Goal: Task Accomplishment & Management: Complete application form

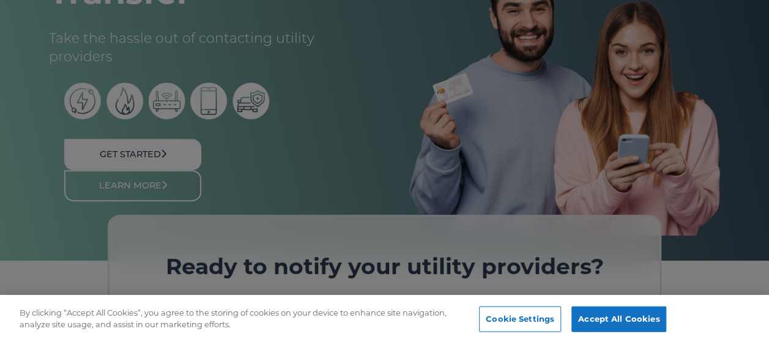
scroll to position [183, 0]
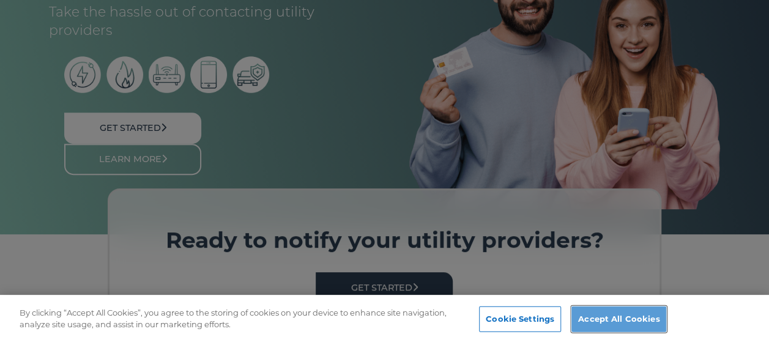
click at [624, 318] on button "Accept All Cookies" at bounding box center [618, 319] width 95 height 26
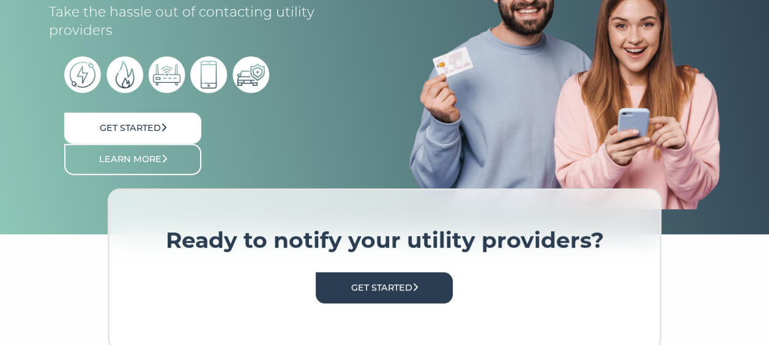
scroll to position [122, 0]
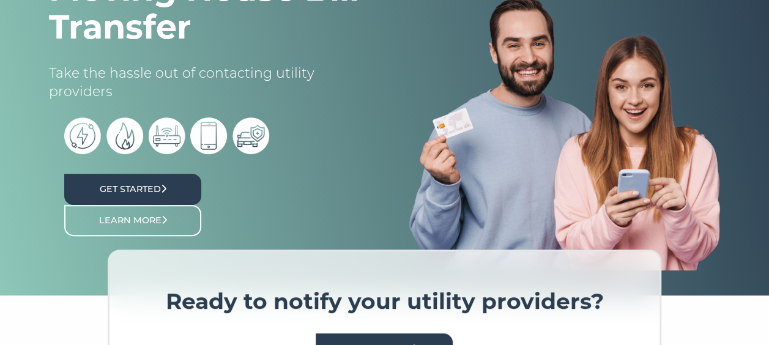
click at [133, 188] on link "Get Started" at bounding box center [132, 189] width 137 height 31
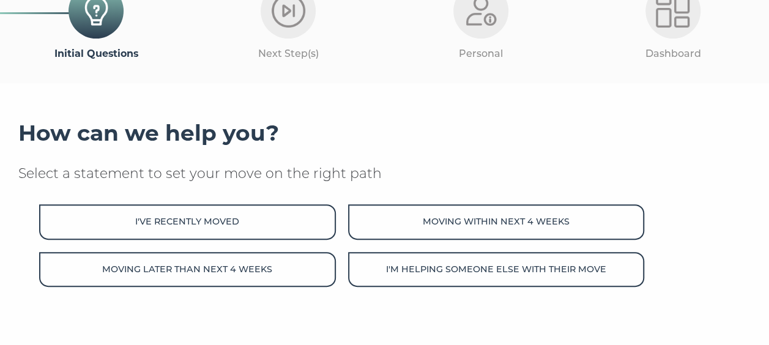
scroll to position [122, 0]
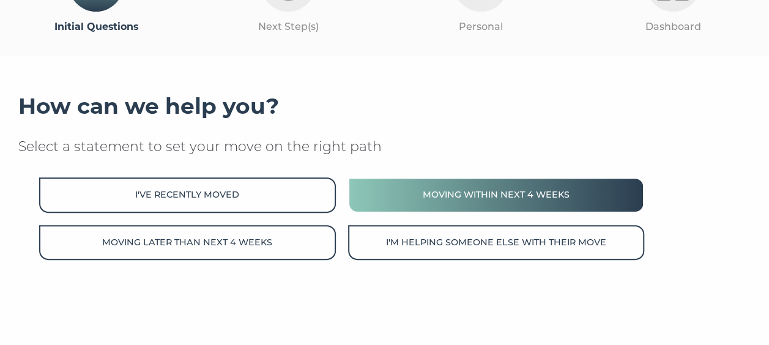
click at [418, 198] on button "Moving within next 4 weeks" at bounding box center [496, 194] width 297 height 35
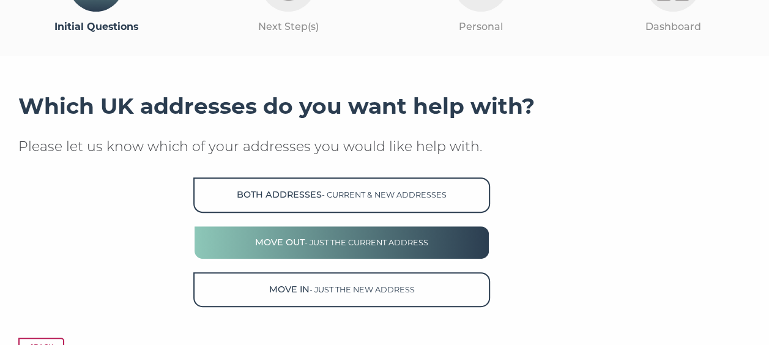
click at [342, 242] on span "- just the current address" at bounding box center [367, 242] width 124 height 9
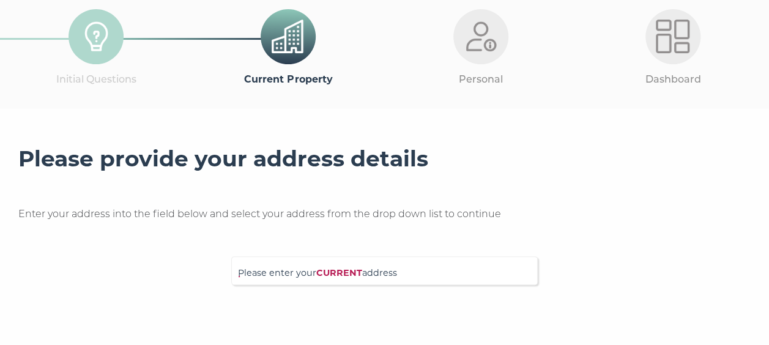
scroll to position [131, 0]
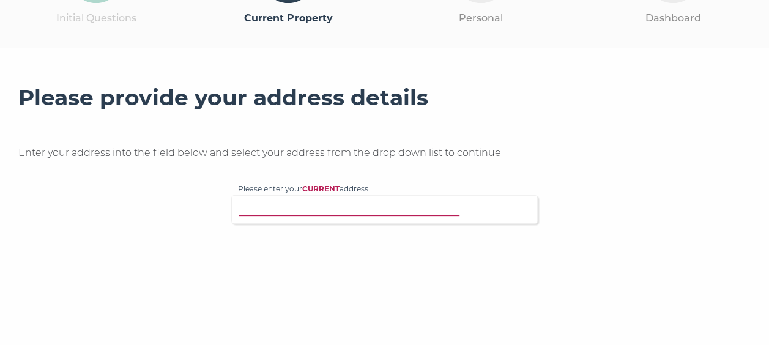
click at [425, 208] on input "Please enter your CURRENT address" at bounding box center [369, 208] width 263 height 12
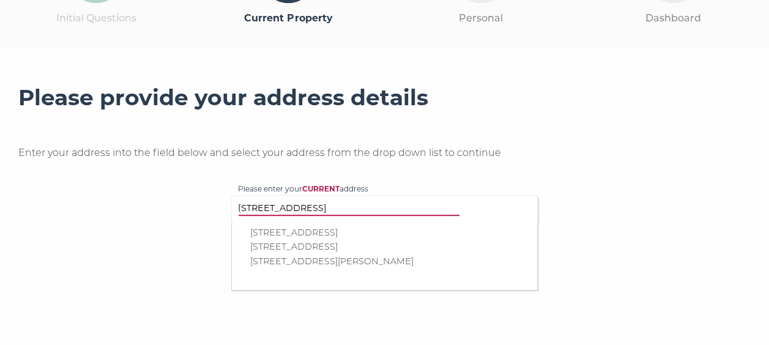
type input "[STREET_ADDRESS]"
click at [422, 246] on p "22 High View Way, Southampton, SO18 4FG" at bounding box center [390, 247] width 281 height 14
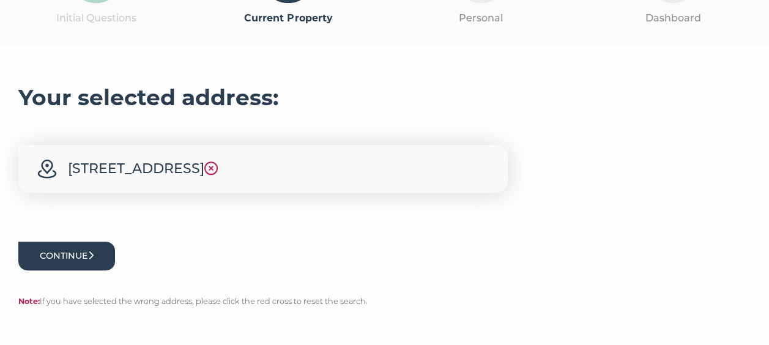
click at [81, 251] on button "Continue" at bounding box center [66, 256] width 97 height 29
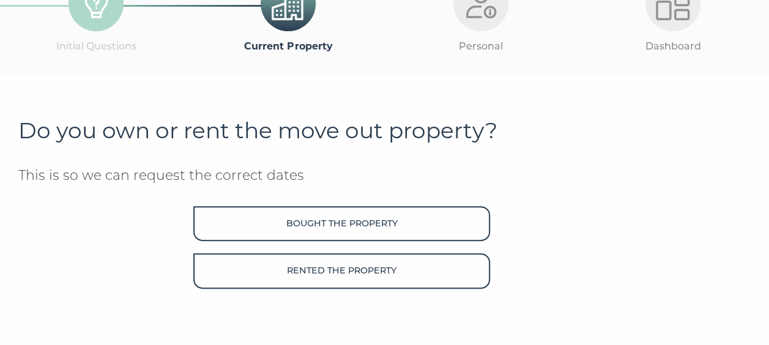
scroll to position [122, 0]
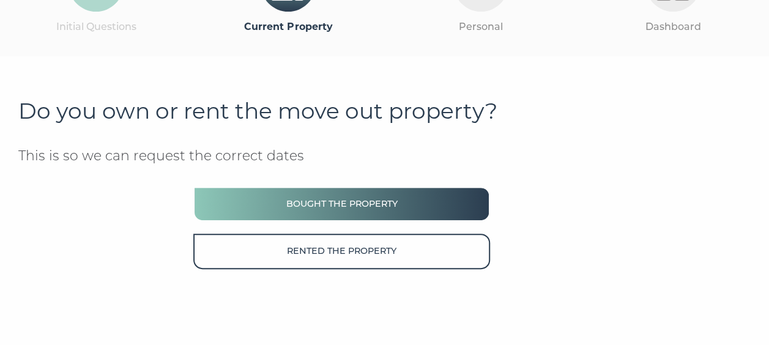
click at [383, 199] on button "Bought the property" at bounding box center [341, 204] width 297 height 35
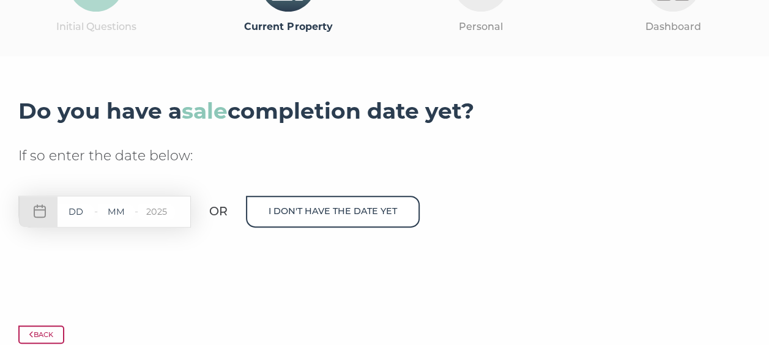
click at [80, 214] on input "text" at bounding box center [75, 211] width 37 height 15
click at [40, 212] on div "- - 2025" at bounding box center [104, 212] width 172 height 32
drag, startPoint x: 69, startPoint y: 218, endPoint x: 95, endPoint y: 212, distance: 26.4
click at [70, 218] on input "text" at bounding box center [75, 211] width 37 height 15
type input "18"
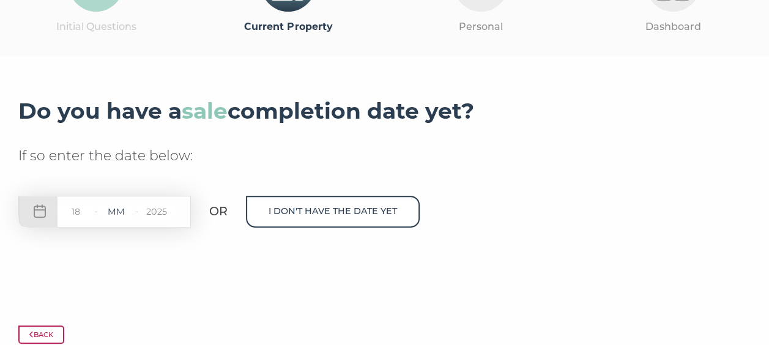
click at [113, 208] on input "text" at bounding box center [116, 211] width 37 height 15
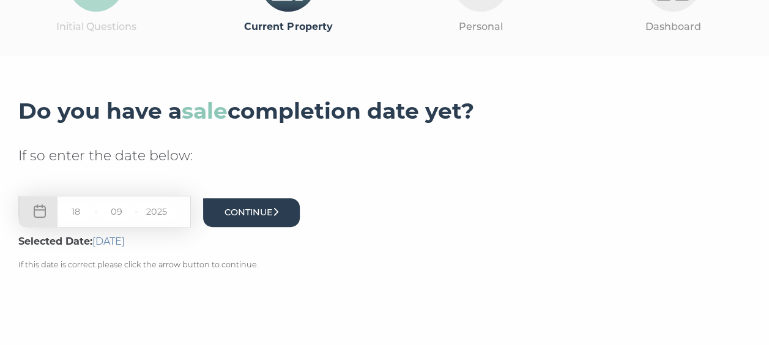
type input "09"
click at [257, 217] on button "Continue" at bounding box center [251, 212] width 97 height 29
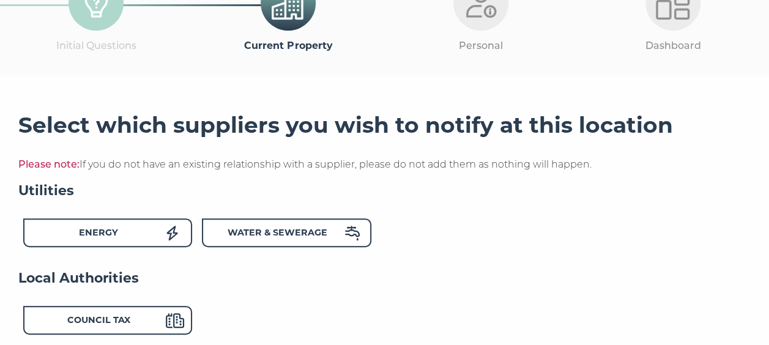
scroll to position [122, 0]
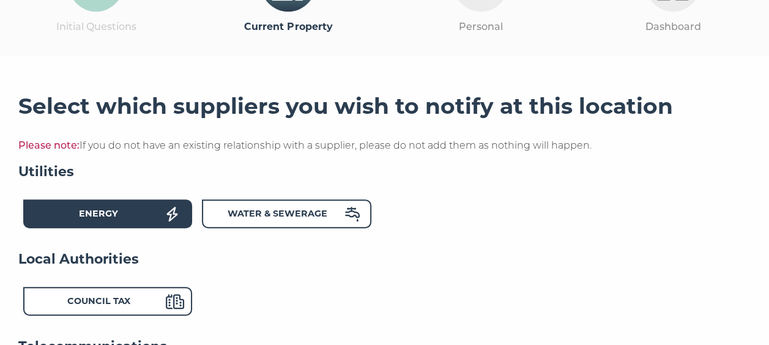
click at [149, 214] on div "Energy" at bounding box center [98, 216] width 135 height 18
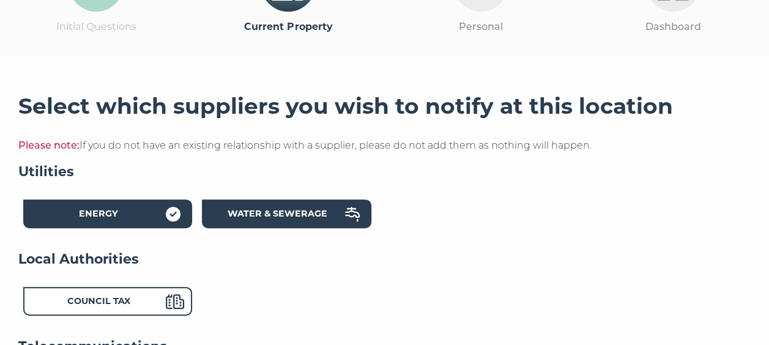
click at [320, 219] on strong "Water & Sewerage" at bounding box center [278, 213] width 100 height 11
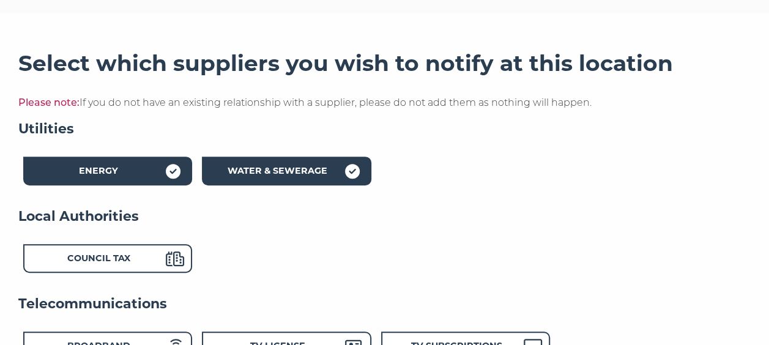
scroll to position [183, 0]
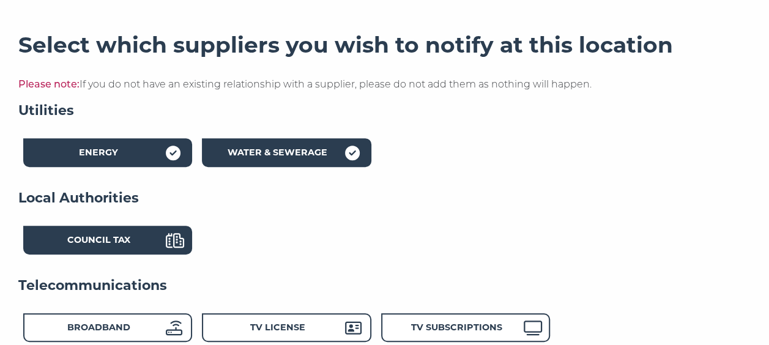
click at [124, 236] on strong "Council Tax" at bounding box center [98, 239] width 63 height 11
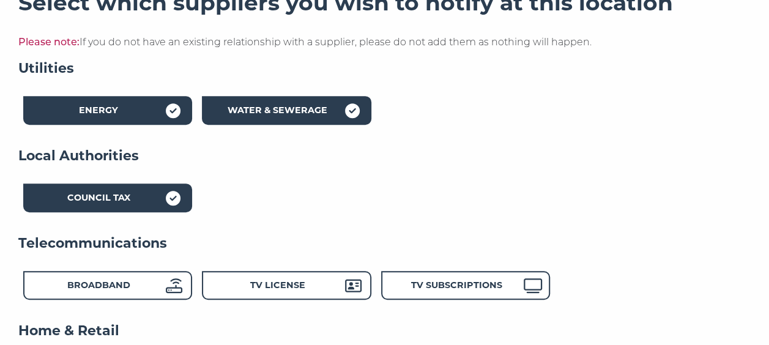
scroll to position [245, 0]
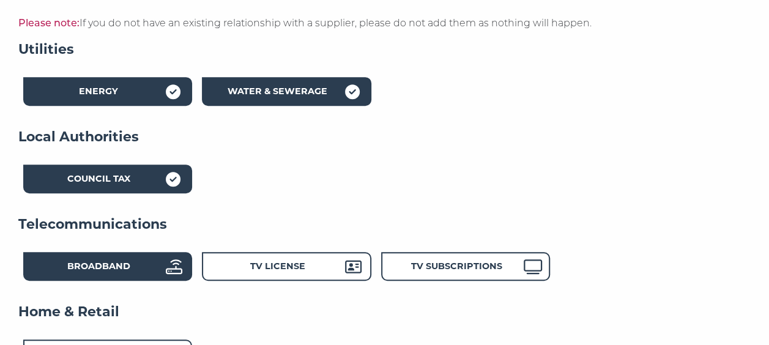
click at [150, 266] on div "Broadband" at bounding box center [98, 268] width 135 height 18
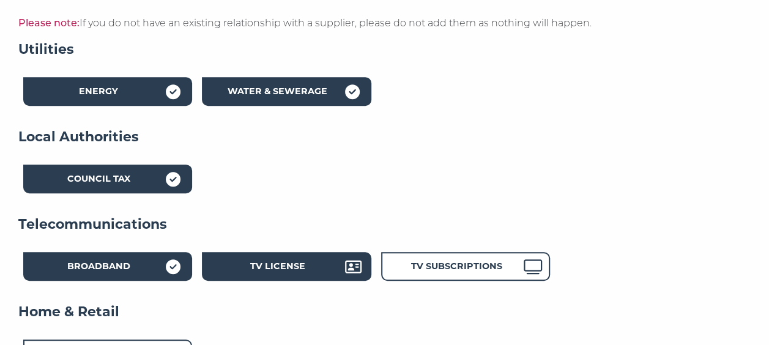
click at [239, 268] on div "TV License" at bounding box center [277, 268] width 135 height 18
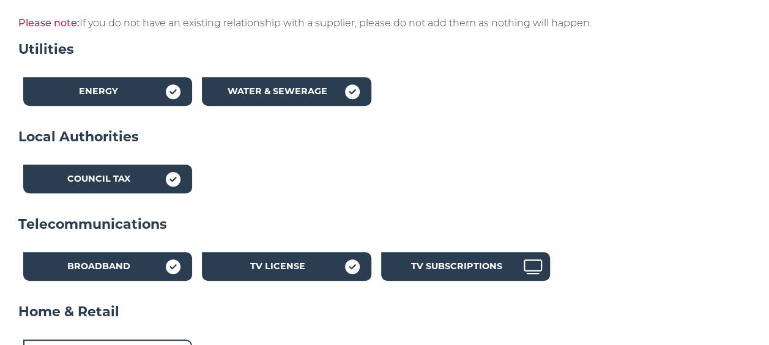
click at [424, 272] on strong "TV Subscriptions" at bounding box center [455, 266] width 91 height 11
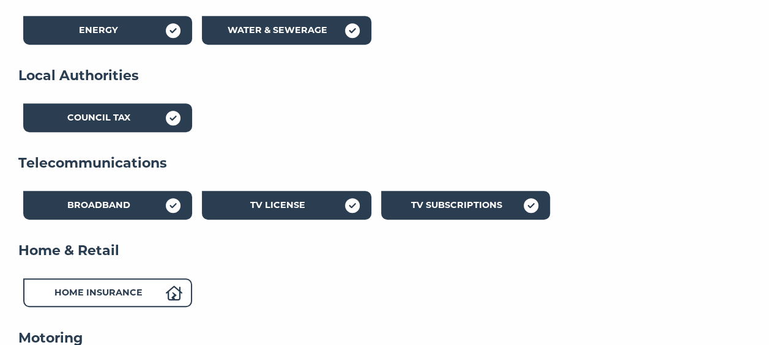
scroll to position [367, 0]
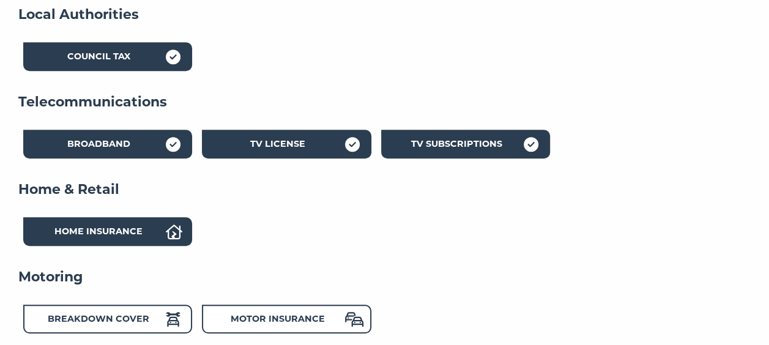
click at [94, 234] on strong "Home Insurance" at bounding box center [98, 231] width 88 height 11
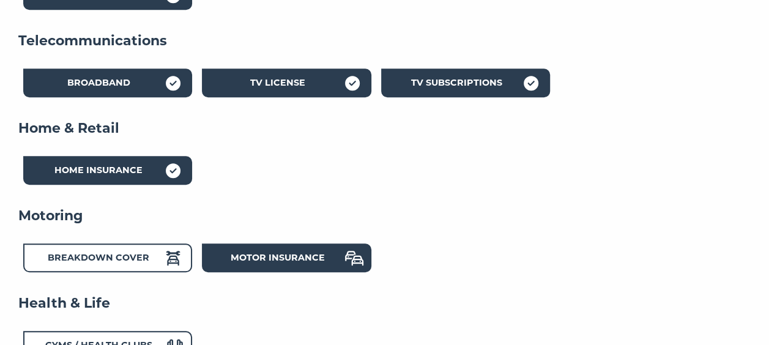
click at [231, 259] on strong "Motor Insurance" at bounding box center [278, 257] width 94 height 11
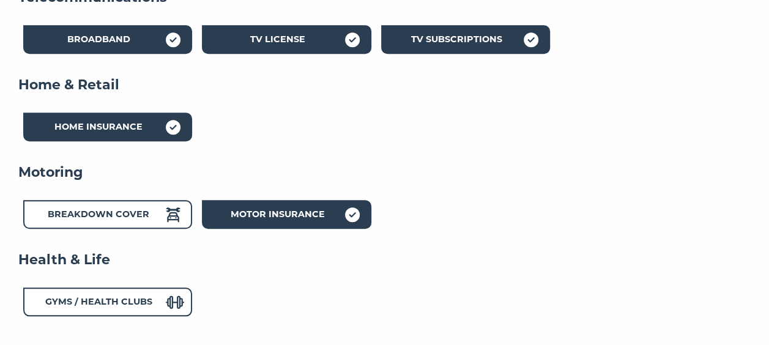
scroll to position [489, 0]
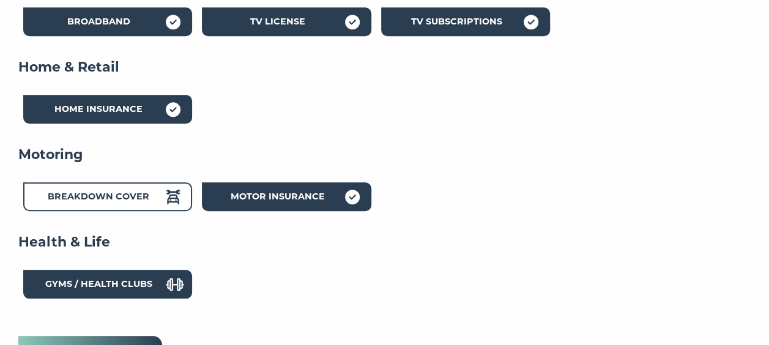
click at [71, 283] on strong "Gyms / Health Clubs" at bounding box center [98, 283] width 107 height 11
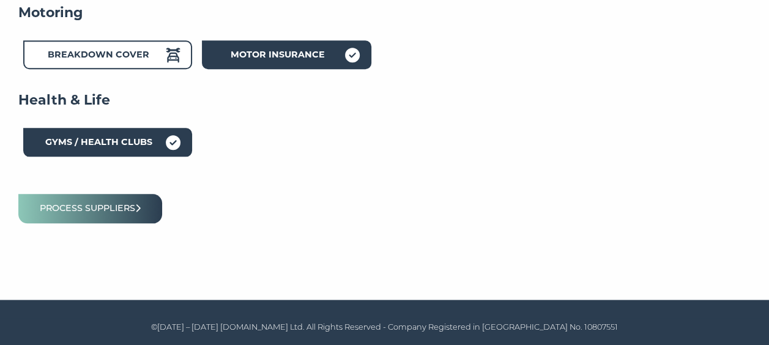
scroll to position [634, 0]
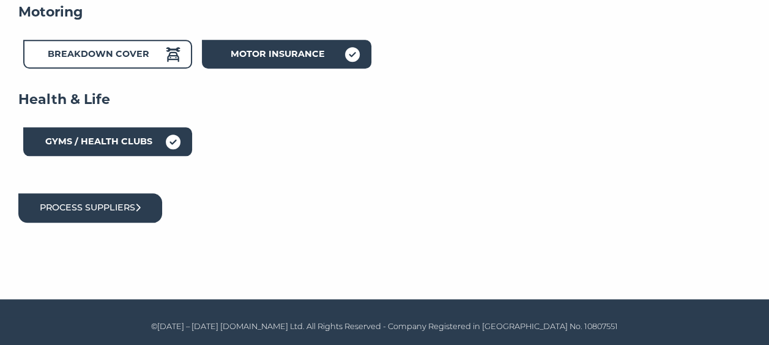
click at [124, 209] on button "Process suppliers" at bounding box center [90, 207] width 144 height 29
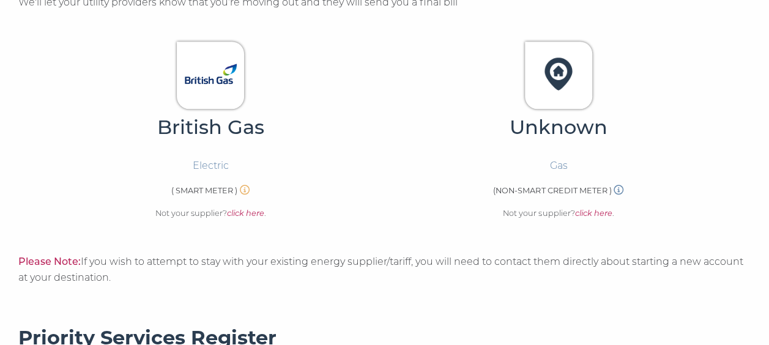
scroll to position [428, 0]
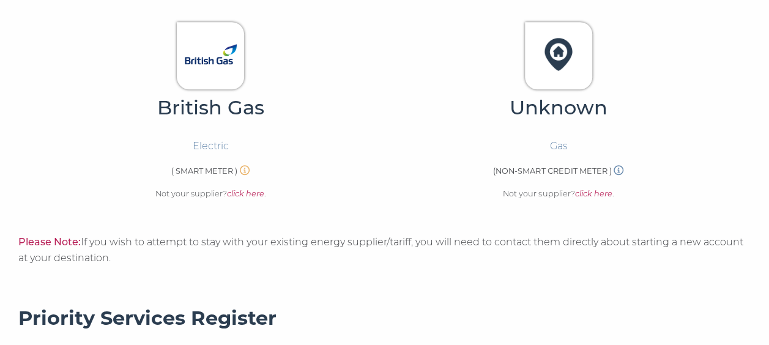
click at [228, 61] on img at bounding box center [211, 54] width 52 height 52
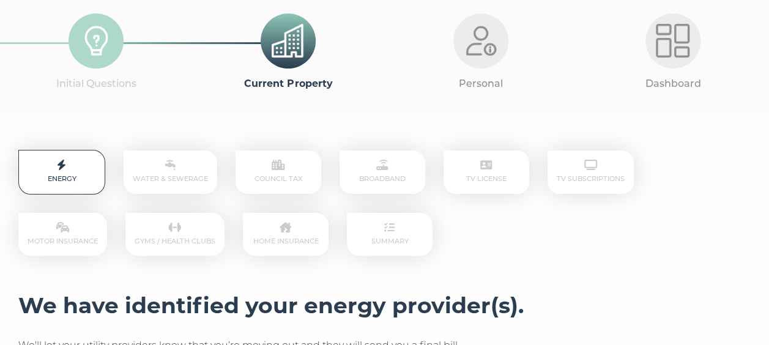
scroll to position [61, 0]
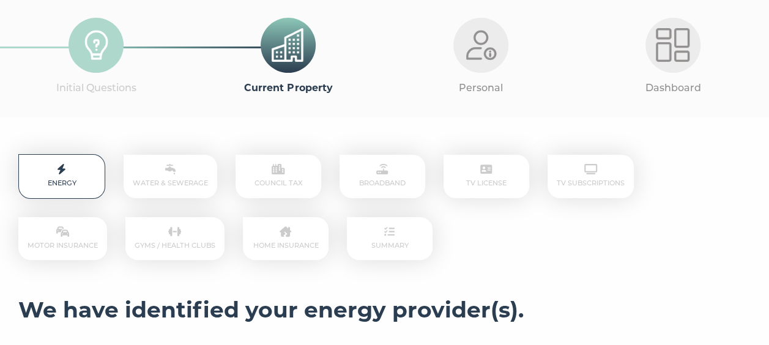
click at [186, 180] on p "Water & Sewerage" at bounding box center [171, 176] width 94 height 43
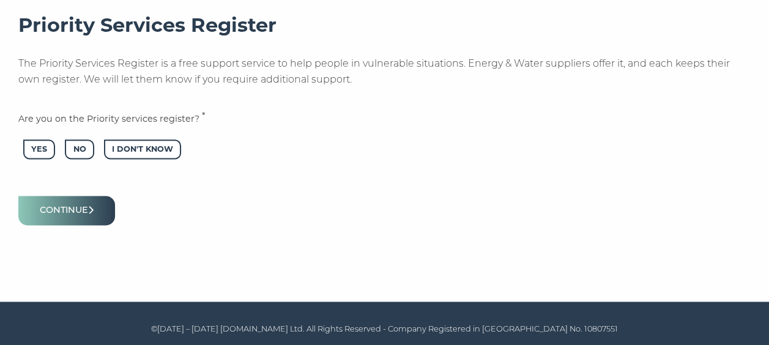
scroll to position [725, 0]
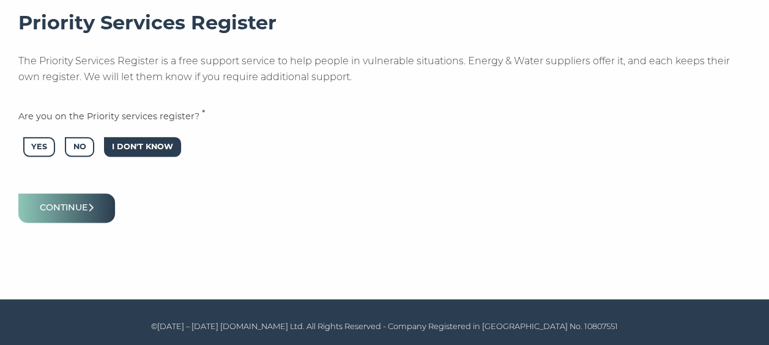
click at [125, 146] on span "I Don't Know" at bounding box center [142, 147] width 77 height 20
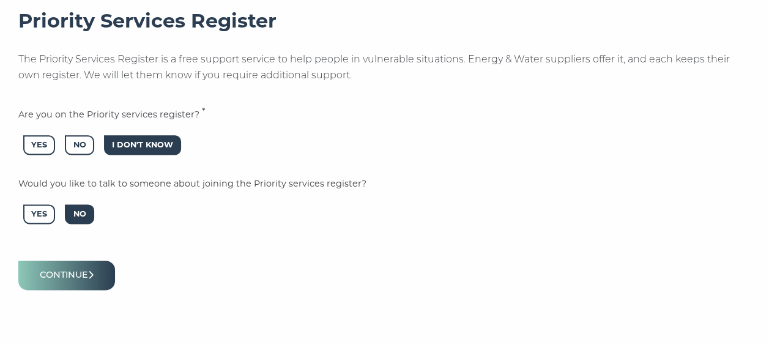
click at [78, 209] on span "No" at bounding box center [79, 214] width 29 height 20
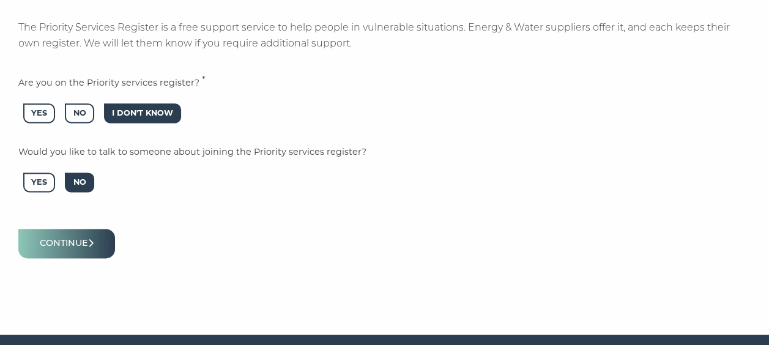
scroll to position [734, 0]
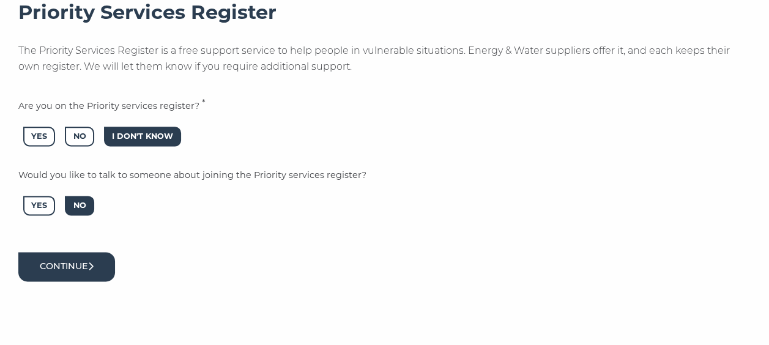
click at [80, 264] on button "Continue" at bounding box center [66, 266] width 97 height 29
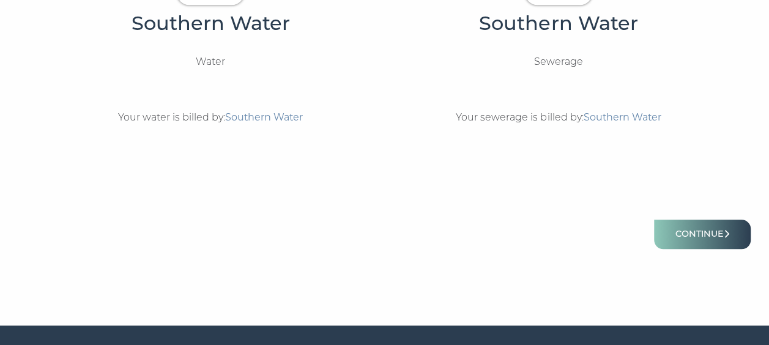
scroll to position [554, 0]
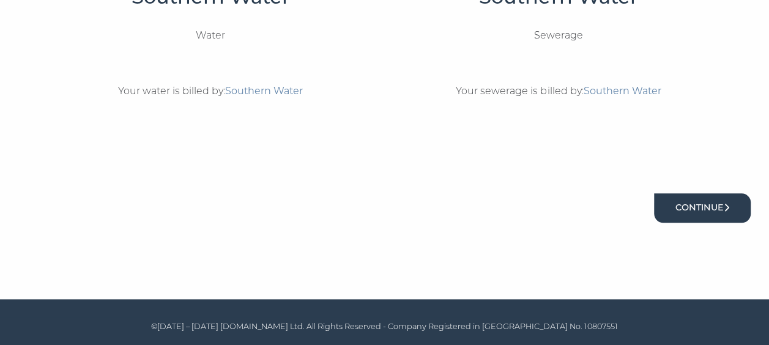
click at [684, 215] on button "Continue" at bounding box center [702, 207] width 97 height 29
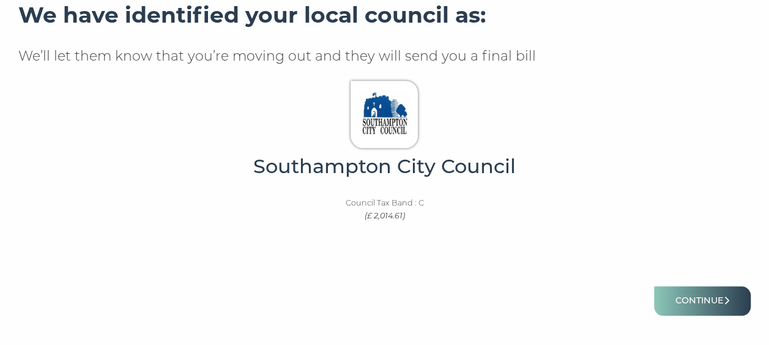
scroll to position [367, 0]
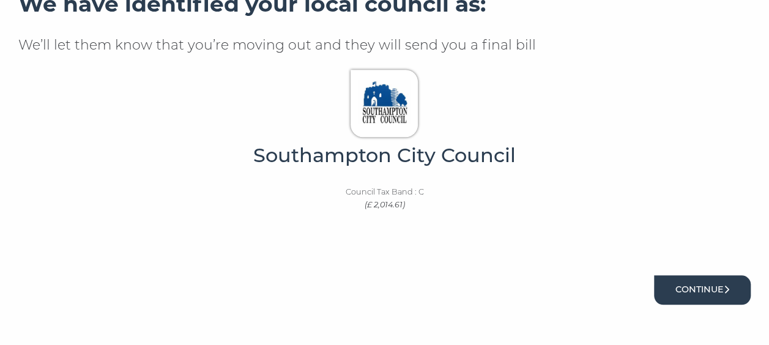
click at [717, 294] on button "Continue" at bounding box center [702, 289] width 97 height 29
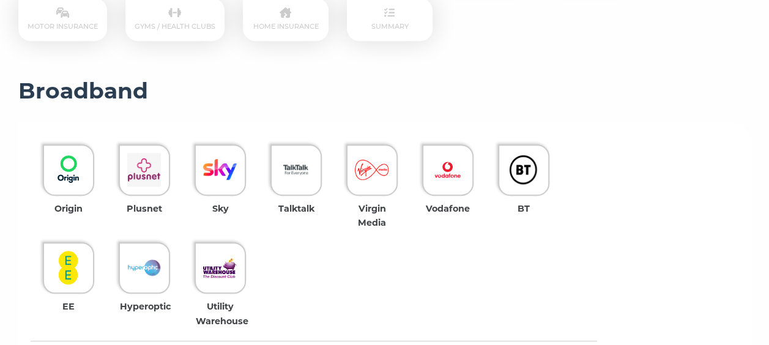
scroll to position [306, 0]
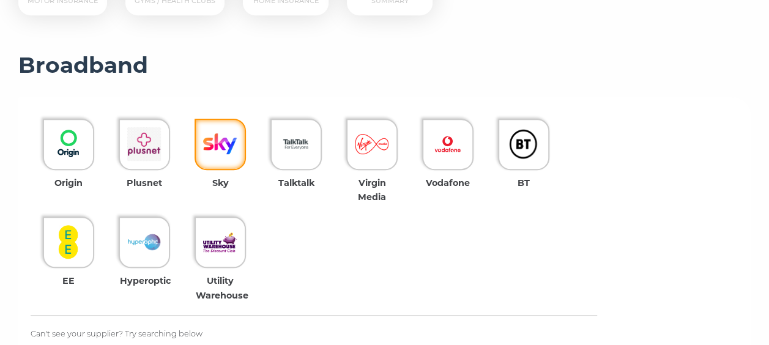
click at [209, 141] on img at bounding box center [220, 144] width 34 height 34
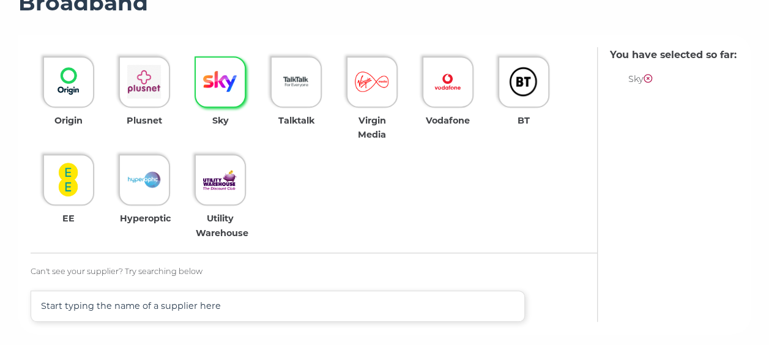
scroll to position [428, 0]
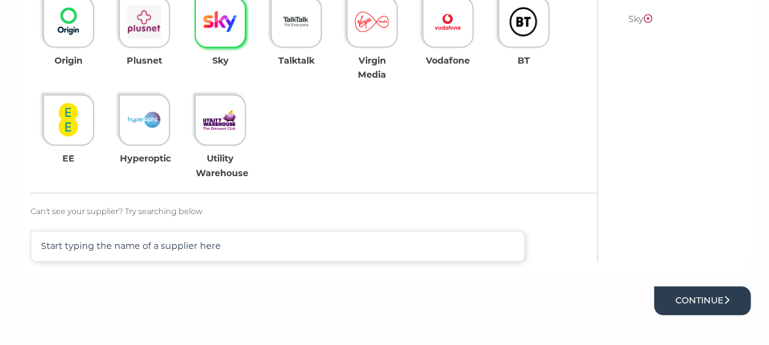
click at [705, 306] on button "Continue" at bounding box center [702, 300] width 97 height 29
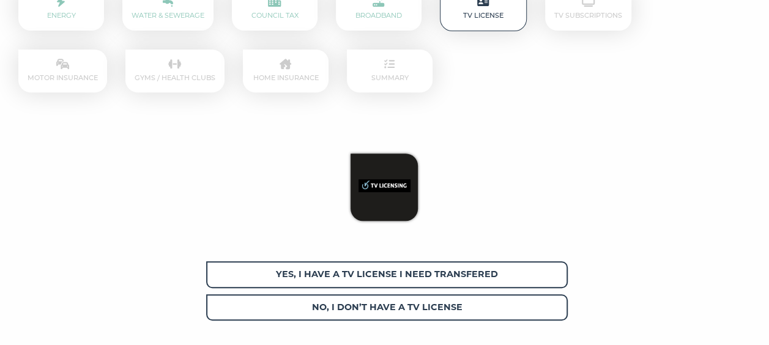
scroll to position [245, 0]
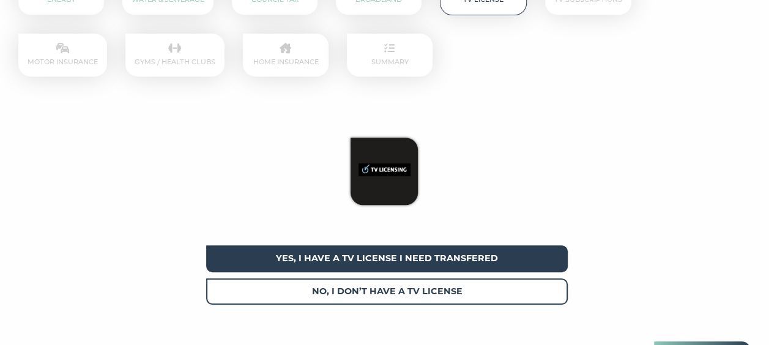
click at [410, 261] on span "Yes, I have a tv license I need transfered" at bounding box center [386, 258] width 361 height 26
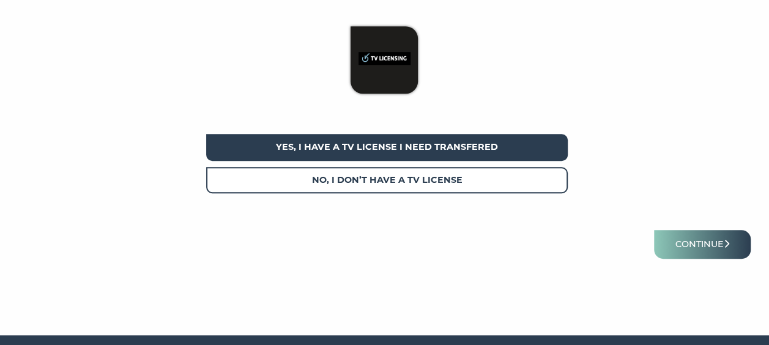
scroll to position [367, 0]
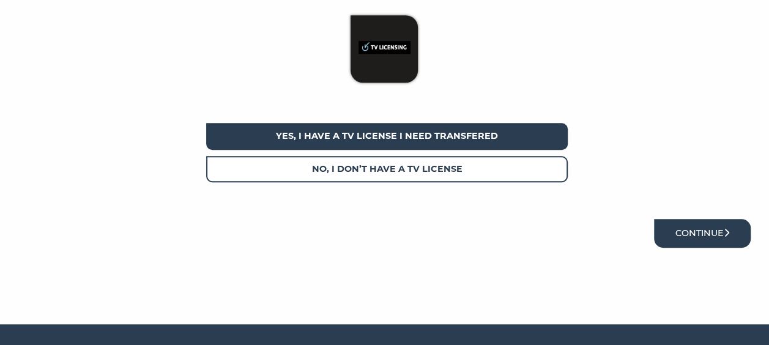
click at [687, 237] on button "Continue" at bounding box center [702, 233] width 97 height 29
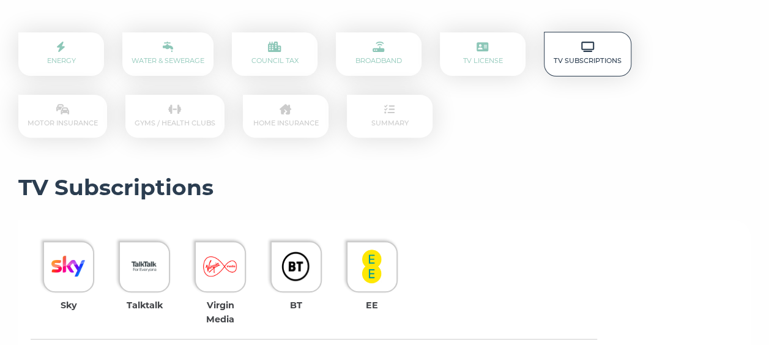
scroll to position [245, 0]
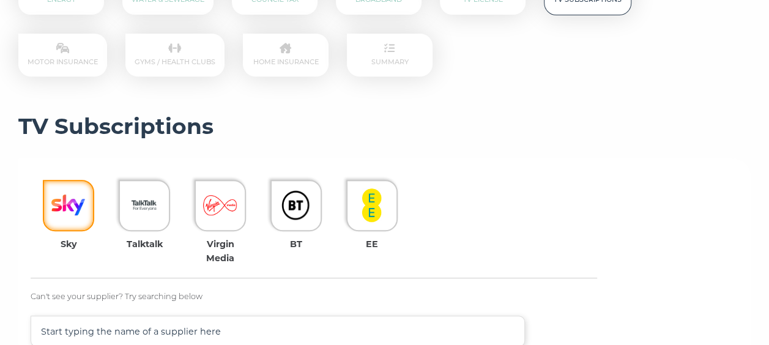
click at [70, 216] on img at bounding box center [68, 205] width 34 height 34
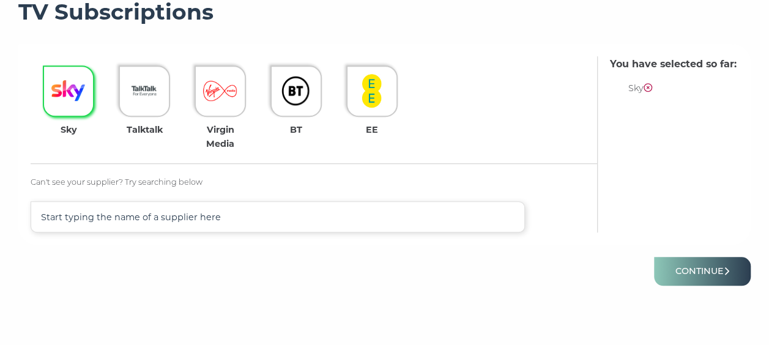
scroll to position [367, 0]
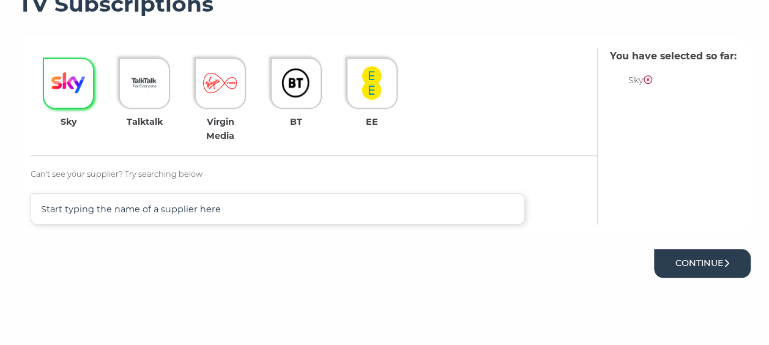
click at [710, 258] on button "Continue" at bounding box center [702, 263] width 97 height 29
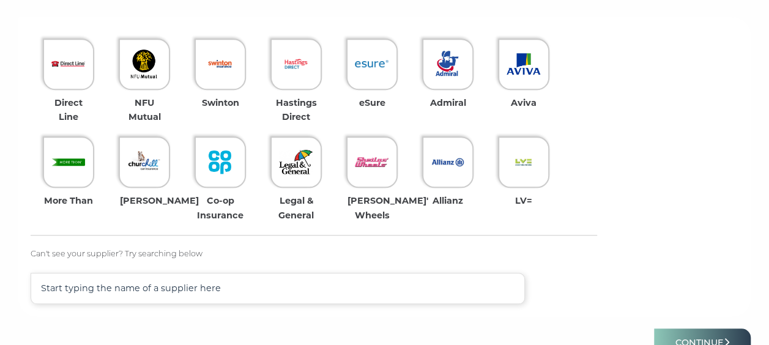
scroll to position [367, 0]
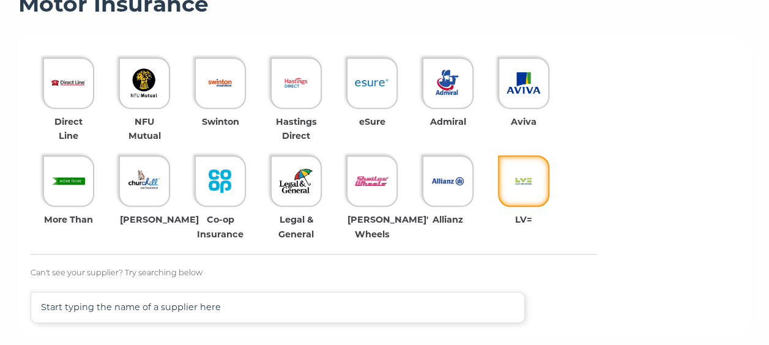
click at [531, 179] on img at bounding box center [523, 181] width 34 height 34
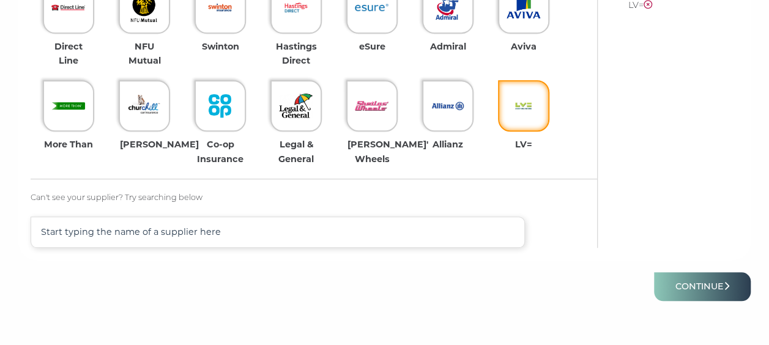
scroll to position [489, 0]
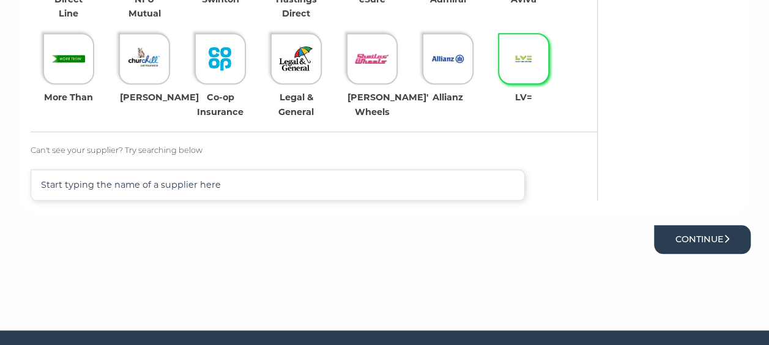
click at [692, 247] on button "Continue" at bounding box center [702, 239] width 97 height 29
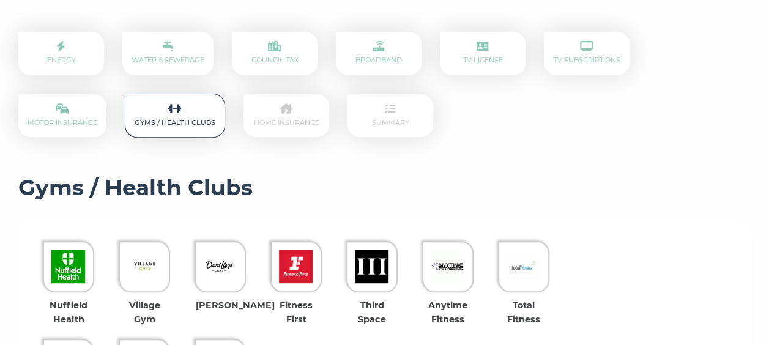
scroll to position [245, 0]
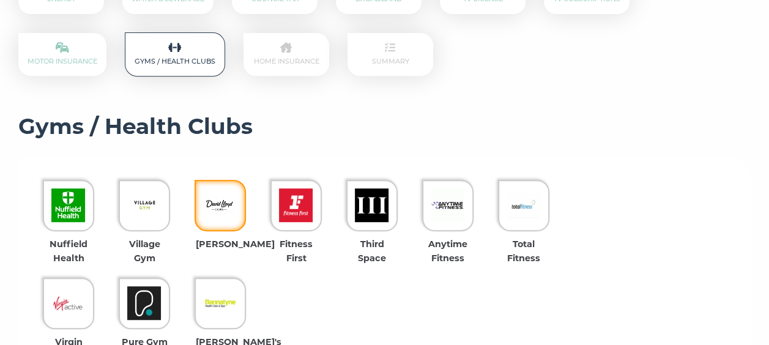
click at [217, 199] on img at bounding box center [220, 205] width 34 height 34
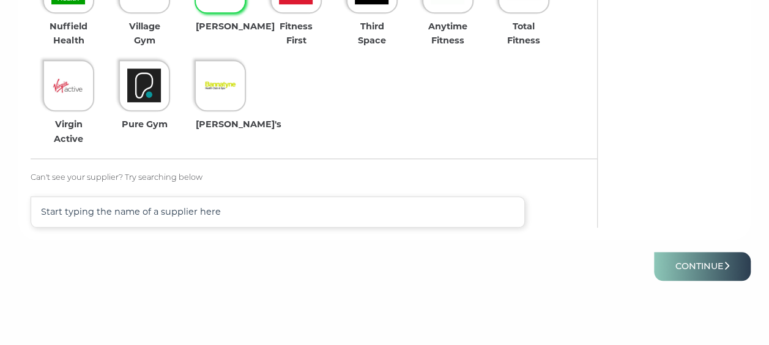
scroll to position [489, 0]
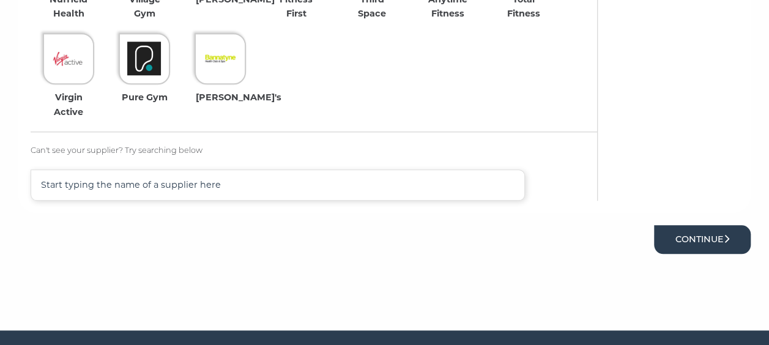
click at [673, 243] on button "Continue" at bounding box center [702, 239] width 97 height 29
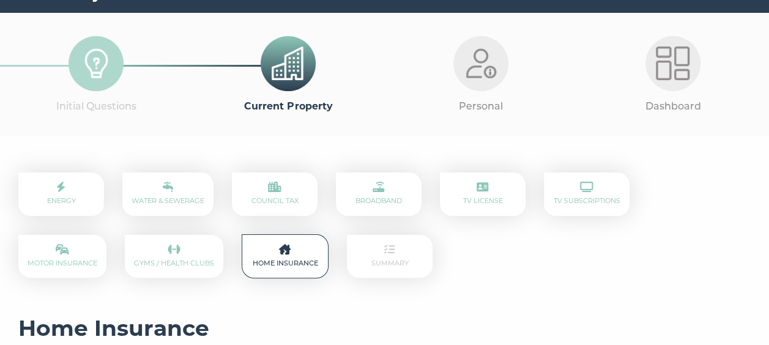
scroll to position [61, 0]
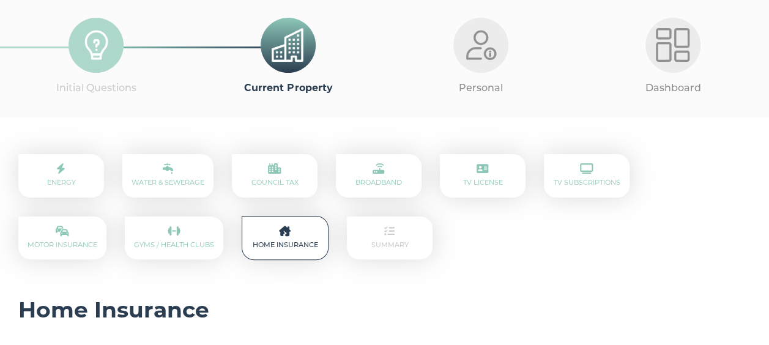
click at [106, 217] on p "Motor Insurance" at bounding box center [62, 238] width 88 height 43
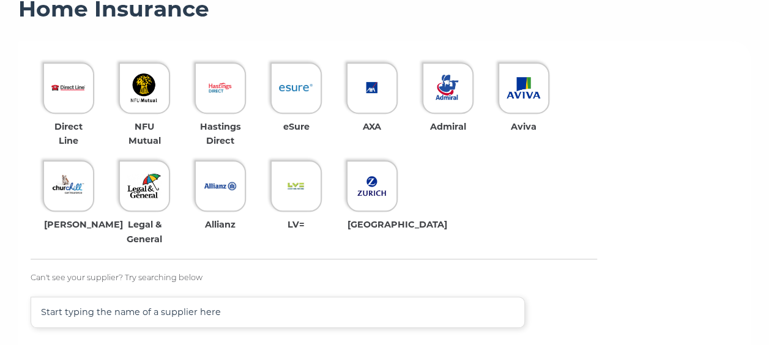
scroll to position [367, 0]
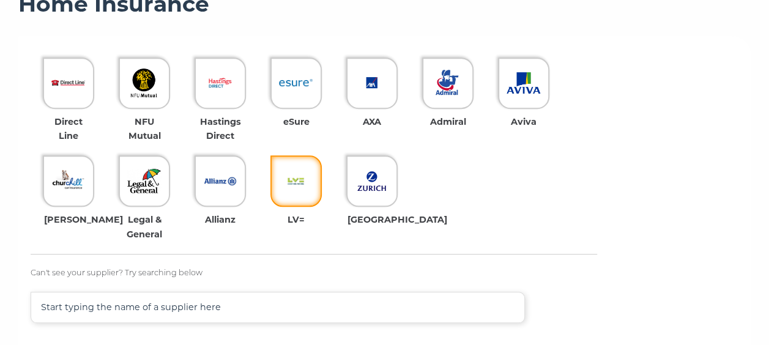
click at [301, 190] on img at bounding box center [296, 181] width 34 height 34
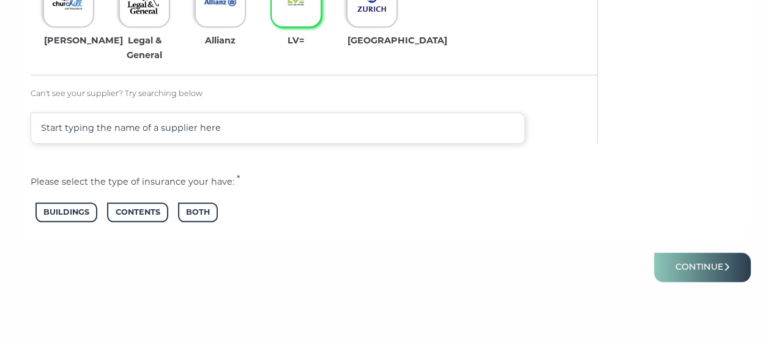
scroll to position [550, 0]
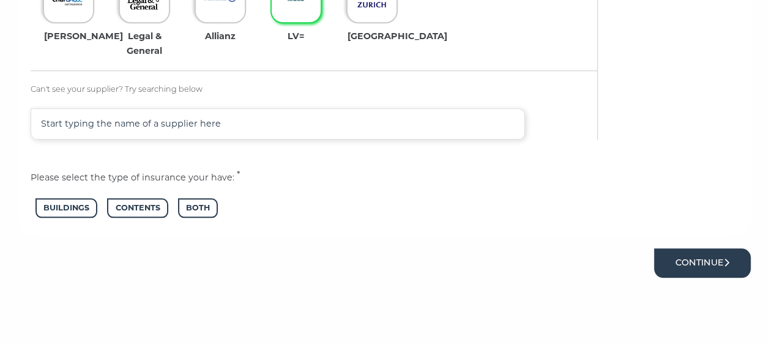
click at [687, 262] on button "Continue" at bounding box center [702, 262] width 97 height 29
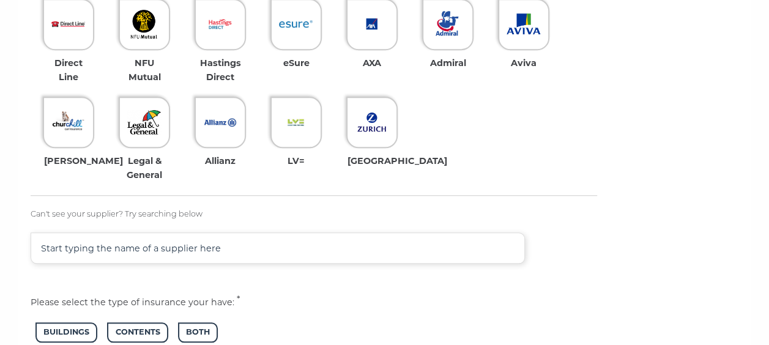
scroll to position [489, 0]
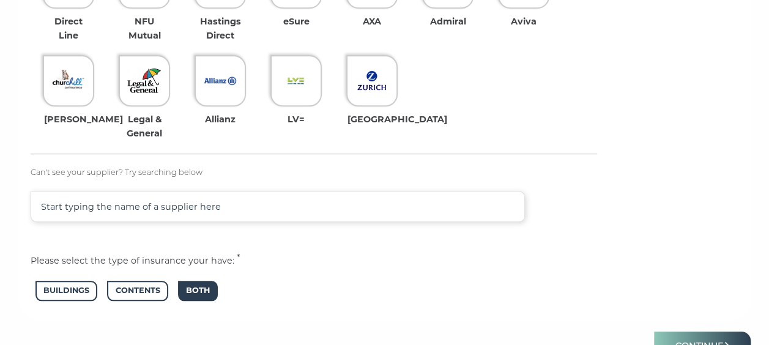
click at [196, 295] on span "Both" at bounding box center [198, 291] width 40 height 20
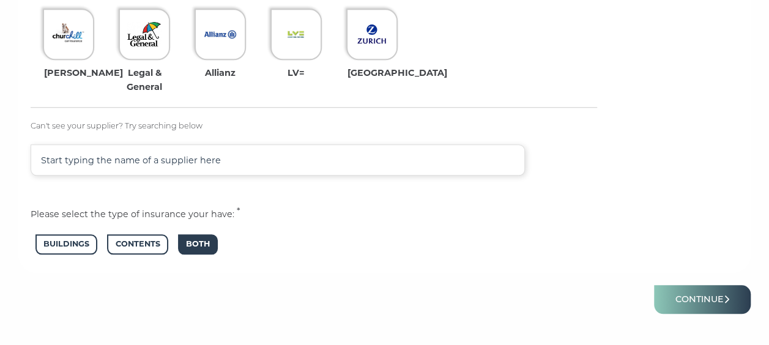
scroll to position [550, 0]
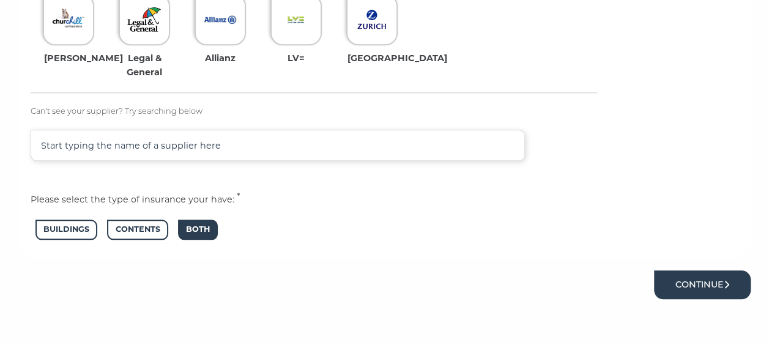
click at [696, 283] on button "Continue" at bounding box center [702, 284] width 97 height 29
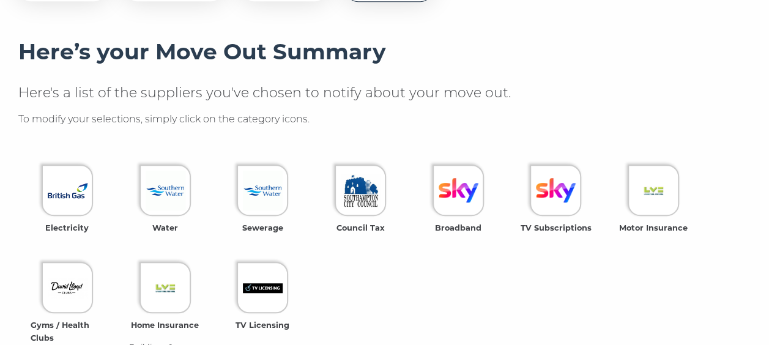
scroll to position [367, 0]
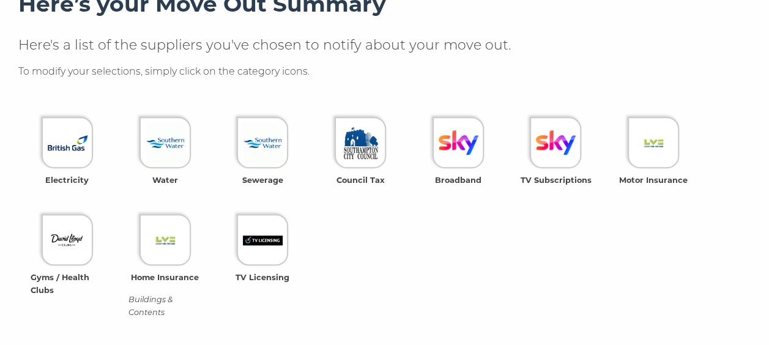
click at [665, 148] on img at bounding box center [654, 143] width 40 height 40
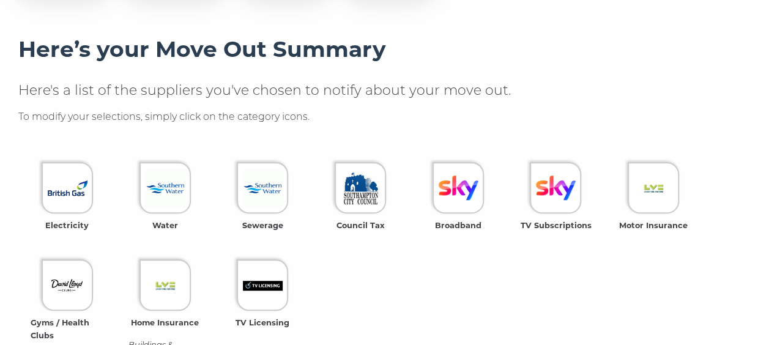
scroll to position [306, 0]
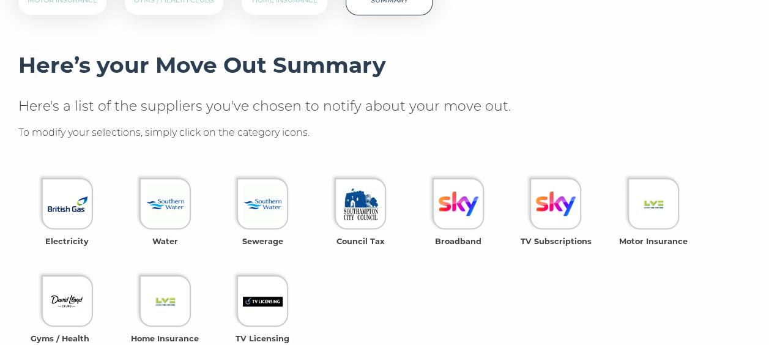
click at [662, 203] on img at bounding box center [654, 204] width 40 height 40
drag, startPoint x: 659, startPoint y: 215, endPoint x: 643, endPoint y: 274, distance: 61.3
click at [643, 274] on ul "Electricity Water Sewerage Council Tax Broadband TV Subscriptions Motor Insuran…" at bounding box center [384, 281] width 732 height 230
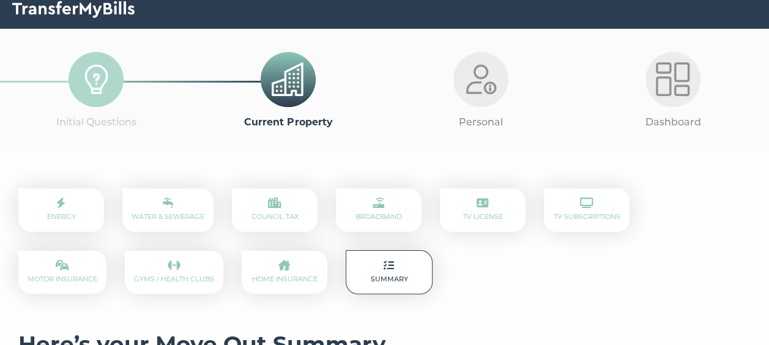
scroll to position [0, 0]
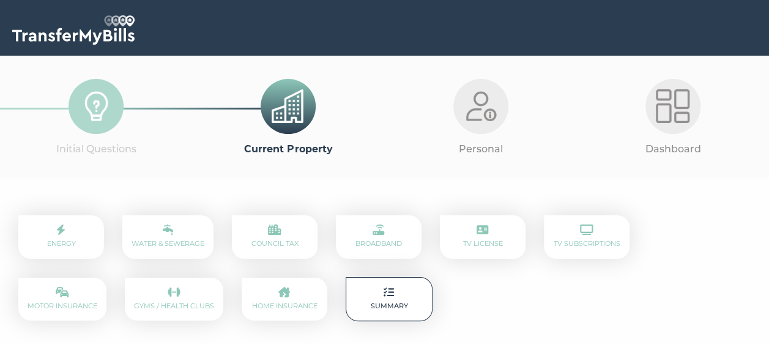
click at [106, 278] on p "Motor Insurance" at bounding box center [62, 299] width 88 height 43
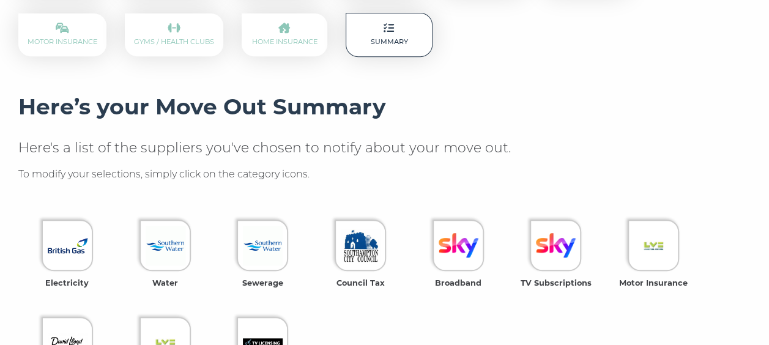
scroll to position [203, 0]
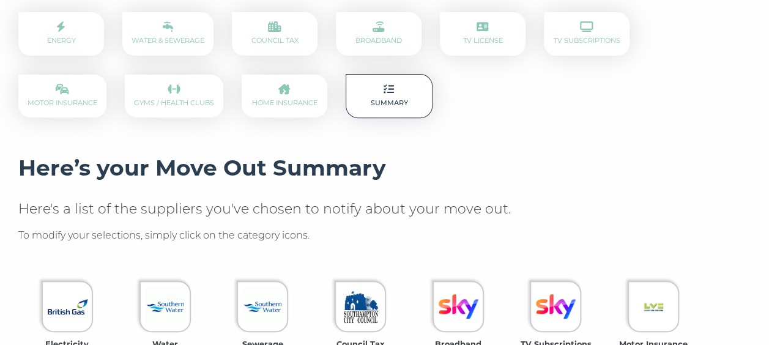
click at [662, 305] on img at bounding box center [654, 307] width 40 height 40
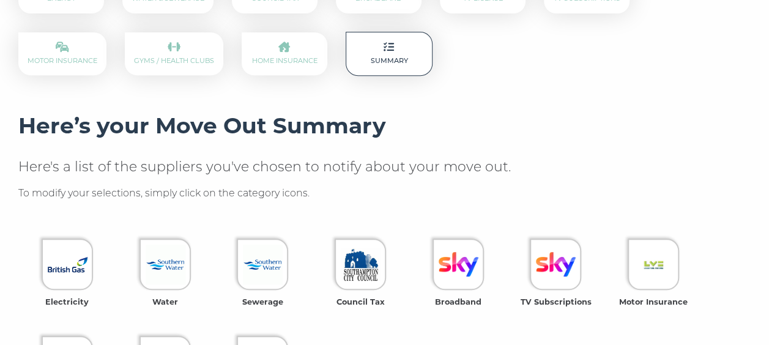
scroll to position [264, 0]
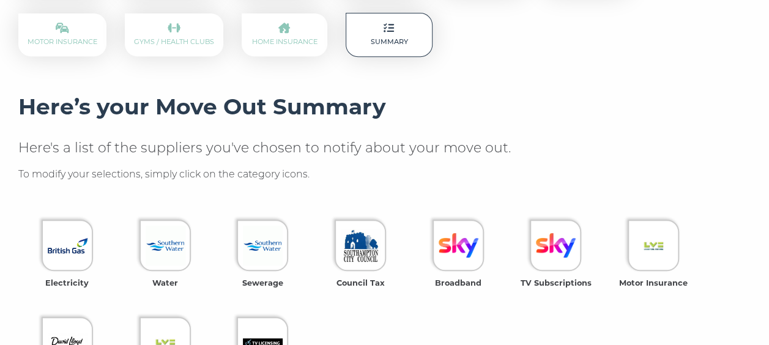
click at [656, 286] on strong "Motor Insurance" at bounding box center [653, 282] width 69 height 9
click at [651, 254] on img at bounding box center [654, 246] width 40 height 40
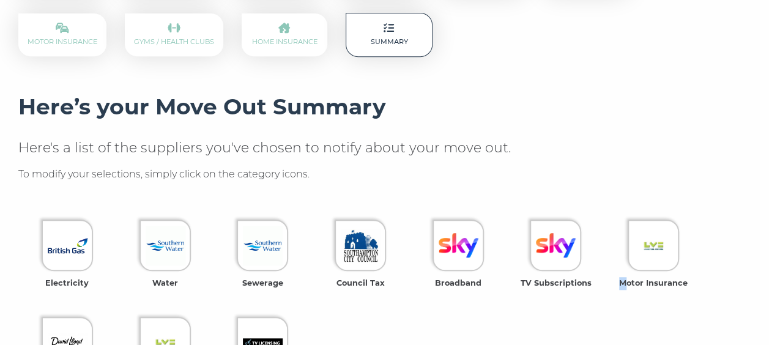
drag, startPoint x: 651, startPoint y: 254, endPoint x: 629, endPoint y: 300, distance: 50.1
click at [629, 299] on li "Motor Insurance" at bounding box center [653, 256] width 73 height 86
drag, startPoint x: 629, startPoint y: 300, endPoint x: 604, endPoint y: 274, distance: 36.3
click at [604, 274] on ul "Electricity Water Sewerage Council Tax Broadband TV Subscriptions Motor Insuran…" at bounding box center [384, 322] width 732 height 230
click at [640, 217] on li "Motor Insurance" at bounding box center [653, 256] width 73 height 86
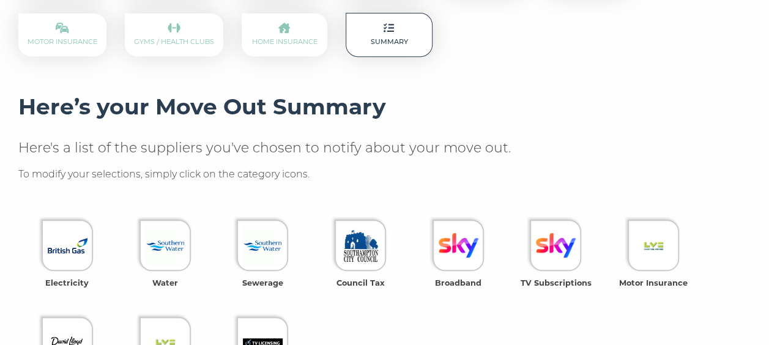
click at [648, 226] on img at bounding box center [654, 246] width 40 height 40
click at [574, 253] on img at bounding box center [556, 246] width 40 height 40
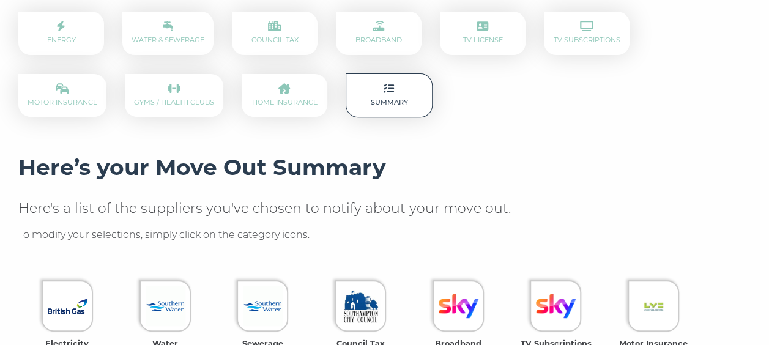
scroll to position [203, 0]
click at [346, 94] on p "Summary" at bounding box center [389, 96] width 87 height 45
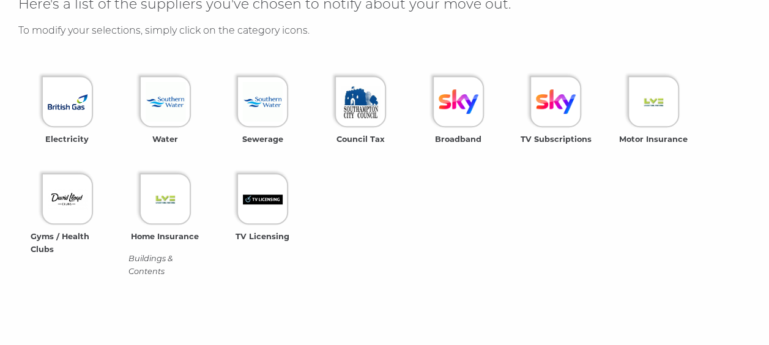
scroll to position [387, 0]
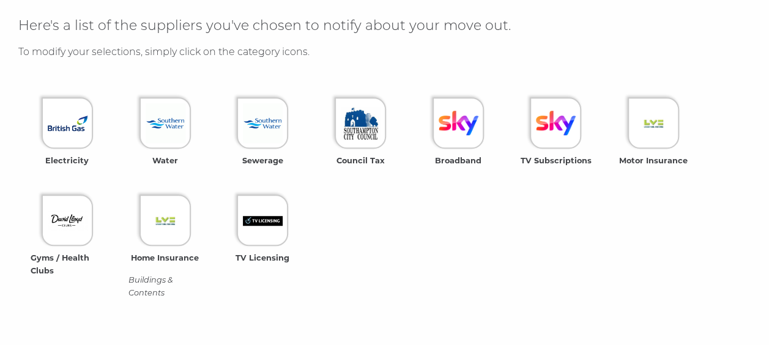
click at [661, 127] on img at bounding box center [654, 123] width 40 height 40
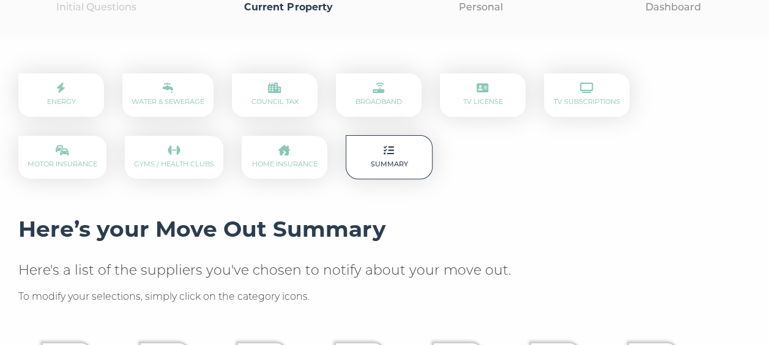
scroll to position [81, 0]
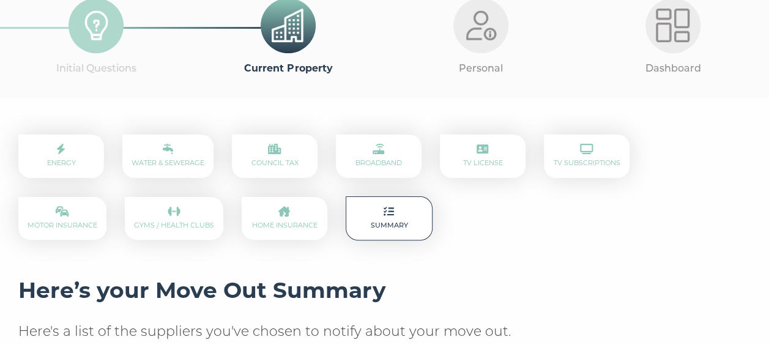
click at [106, 197] on p "Motor Insurance" at bounding box center [62, 218] width 88 height 43
drag, startPoint x: 689, startPoint y: 159, endPoint x: 683, endPoint y: 198, distance: 39.6
click at [683, 198] on div "Energy Water & Sewerage Council Tax Broadband TV License TV Subscriptions Motor…" at bounding box center [384, 197] width 732 height 124
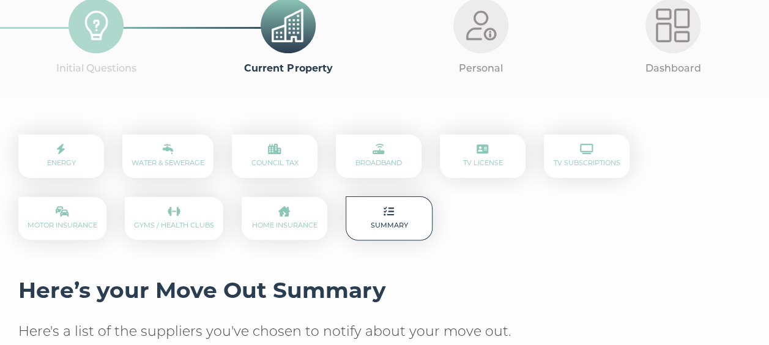
click at [106, 197] on p "Motor Insurance" at bounding box center [62, 218] width 88 height 43
click at [685, 207] on div "Energy Water & Sewerage Council Tax Broadband TV License TV Subscriptions Motor…" at bounding box center [384, 197] width 732 height 124
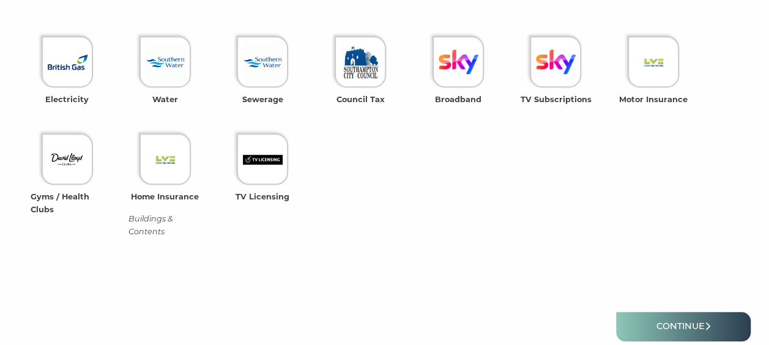
scroll to position [509, 0]
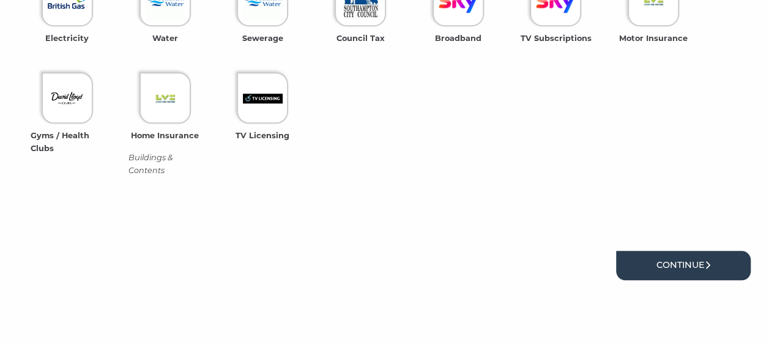
click at [691, 271] on link "Continue" at bounding box center [683, 265] width 135 height 29
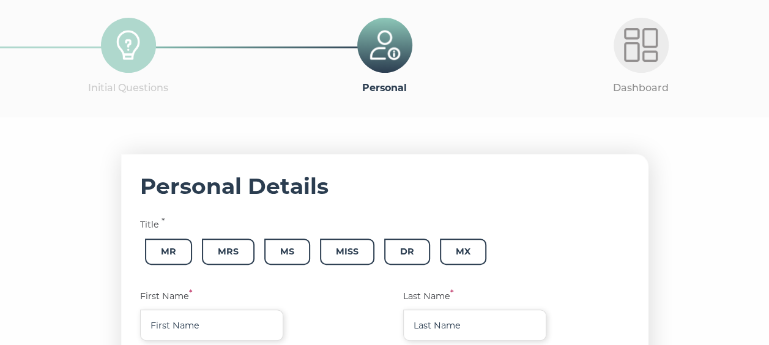
scroll to position [122, 0]
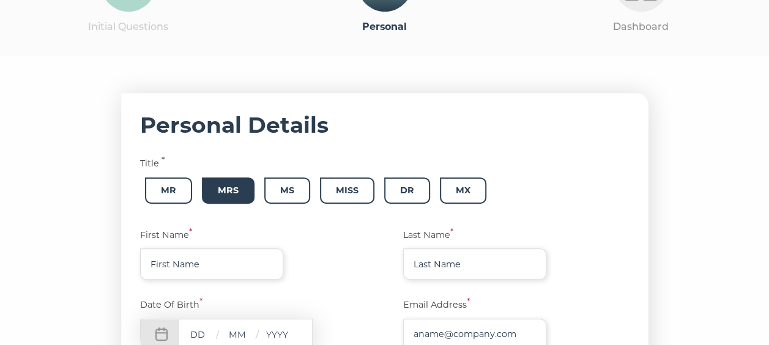
click at [235, 188] on span "Mrs" at bounding box center [228, 190] width 53 height 26
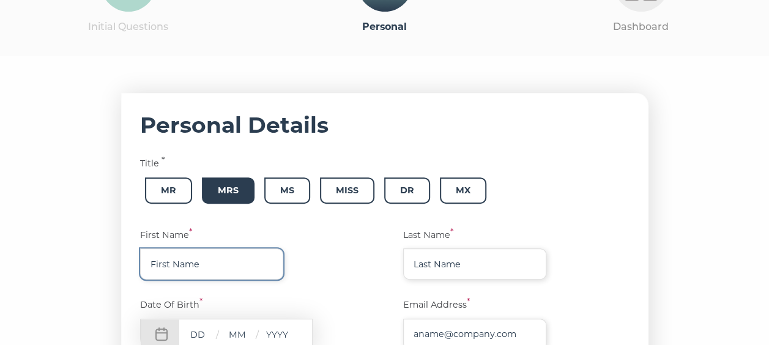
click at [224, 260] on input "text" at bounding box center [211, 263] width 143 height 31
type input "[PERSON_NAME]"
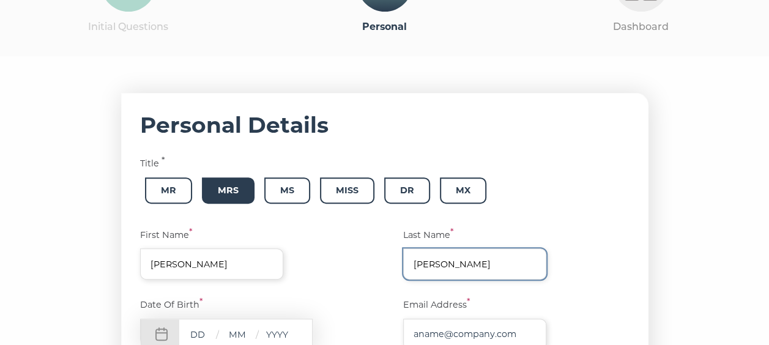
type input "[PERSON_NAME][EMAIL_ADDRESS][DOMAIN_NAME]"
type input "02380327030"
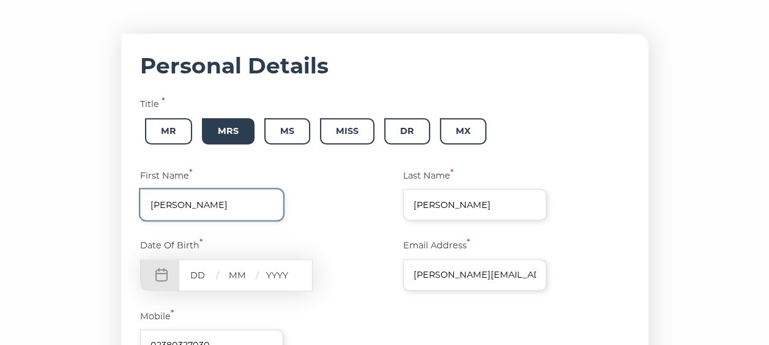
scroll to position [183, 0]
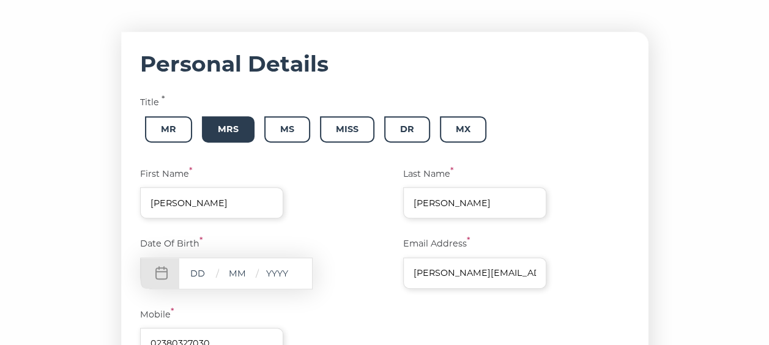
click at [207, 273] on input "text" at bounding box center [197, 272] width 37 height 15
type input "18"
click at [237, 273] on input "text" at bounding box center [237, 272] width 37 height 15
type input "04"
click at [275, 268] on input "text" at bounding box center [277, 272] width 37 height 15
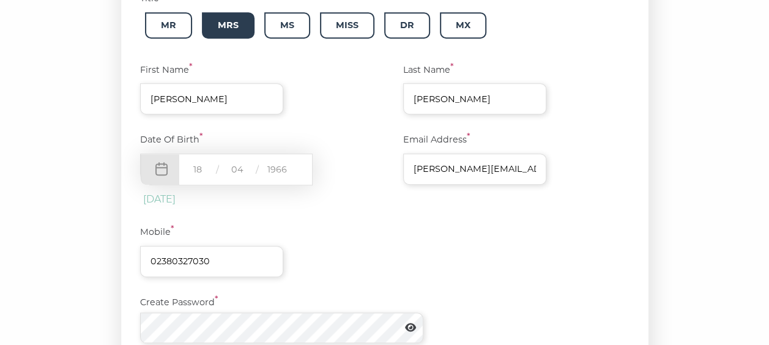
scroll to position [306, 0]
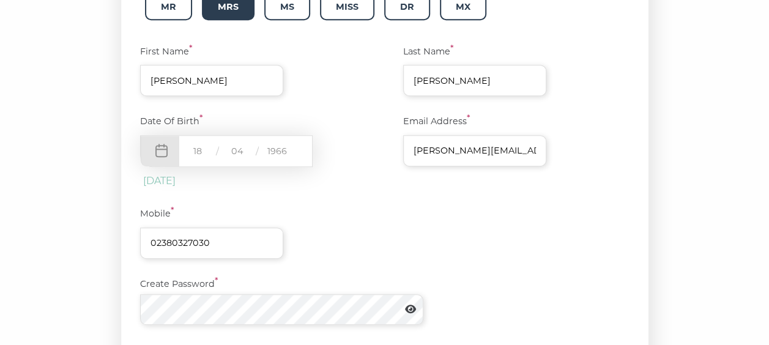
type input "1966"
click at [237, 246] on input "02380327030" at bounding box center [211, 243] width 143 height 31
type input "07851331265"
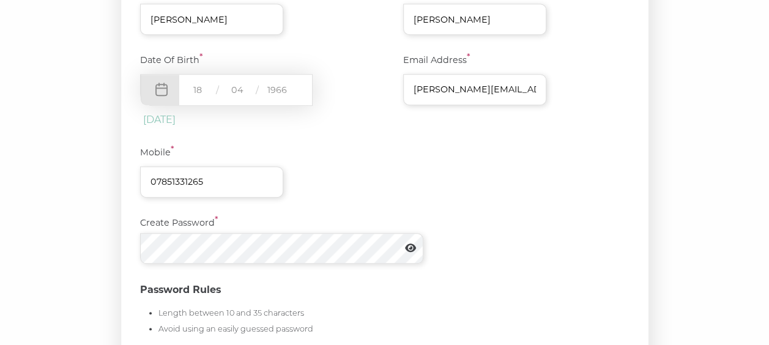
click at [413, 249] on icon at bounding box center [410, 248] width 11 height 10
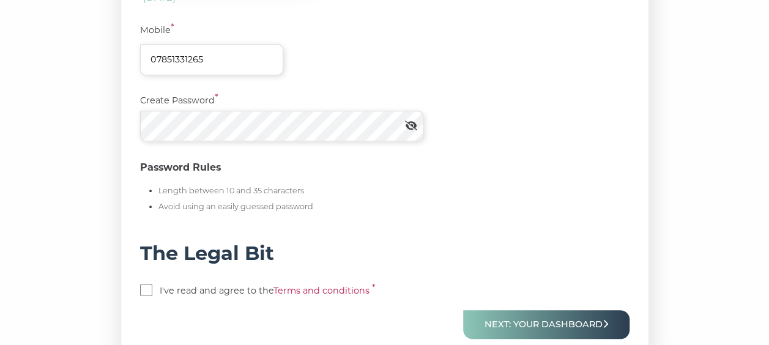
scroll to position [550, 0]
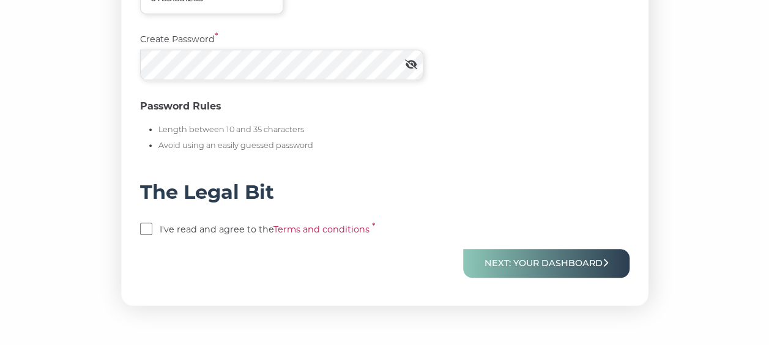
click at [150, 231] on input "checkbox" at bounding box center [146, 229] width 12 height 12
checkbox input "true"
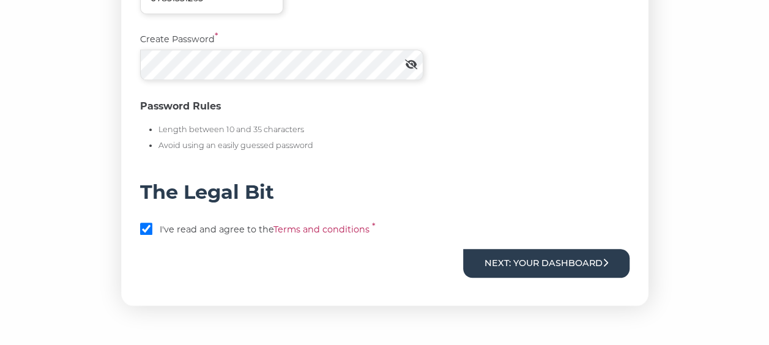
click at [565, 267] on button "Next: Your Dashboard" at bounding box center [546, 263] width 166 height 29
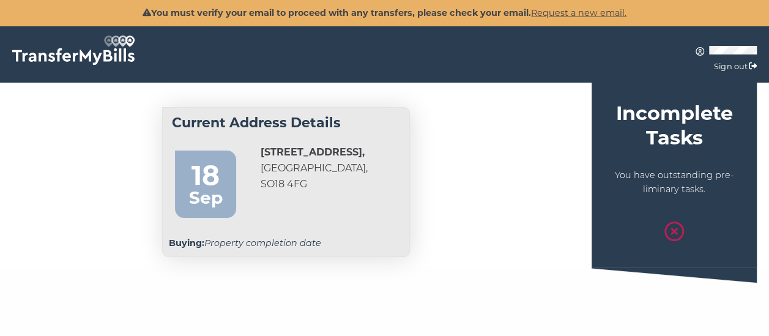
click at [628, 169] on p "You have outstanding pre-liminary tasks." at bounding box center [674, 182] width 147 height 29
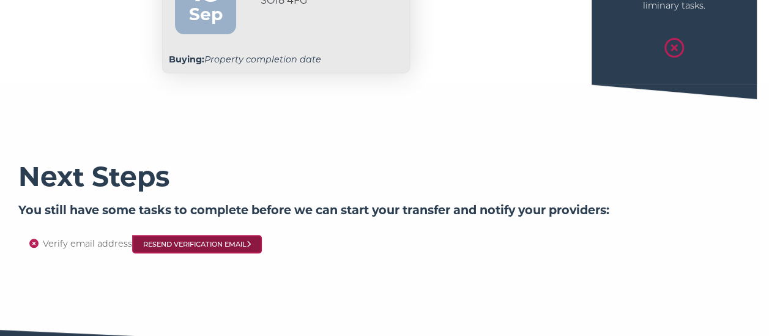
click at [185, 246] on link "Resend Verification Email" at bounding box center [197, 244] width 130 height 18
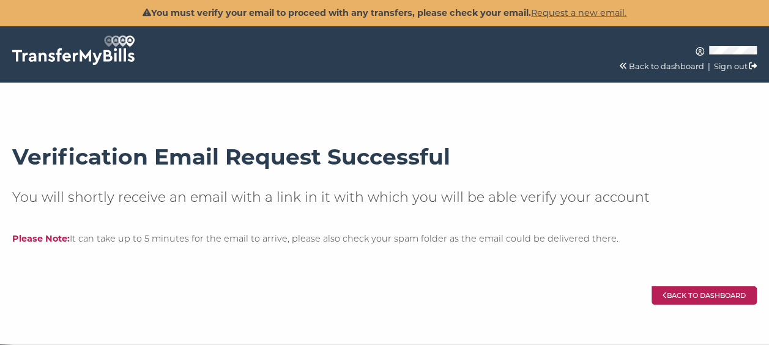
click at [695, 302] on link "Back to dashboard" at bounding box center [703, 295] width 105 height 18
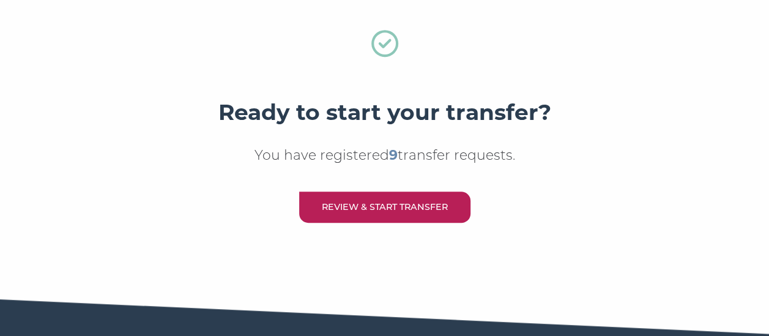
scroll to position [428, 0]
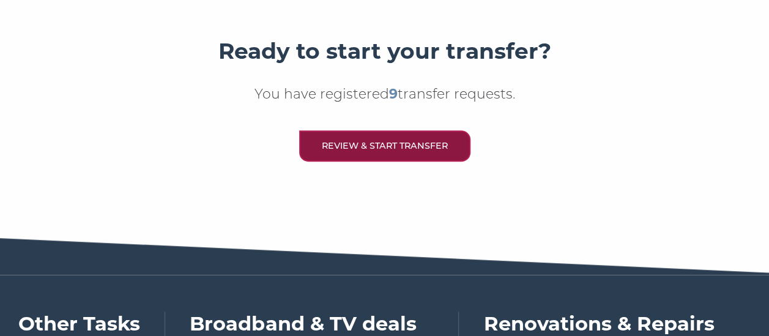
click at [405, 148] on link "Review & Start Transfer" at bounding box center [384, 145] width 171 height 31
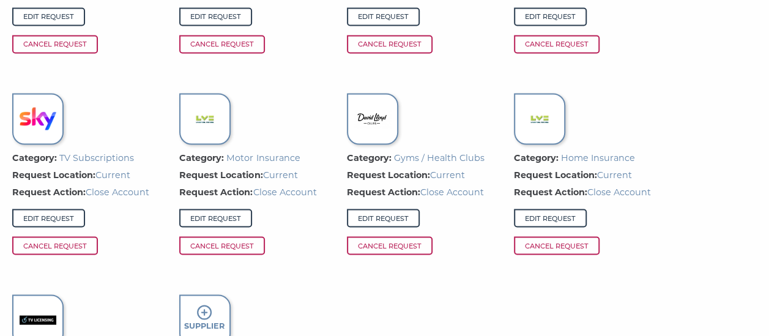
scroll to position [1040, 0]
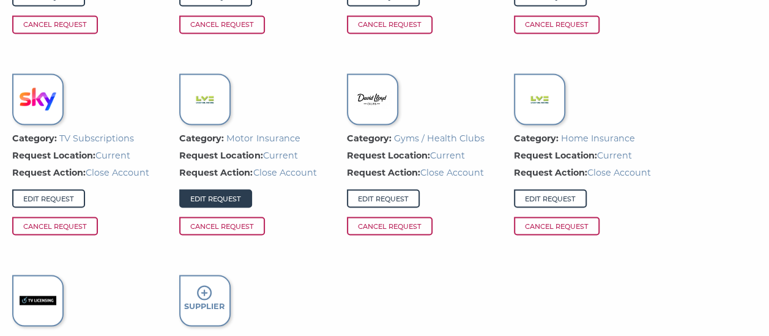
click at [230, 207] on link "Edit Request" at bounding box center [215, 198] width 73 height 18
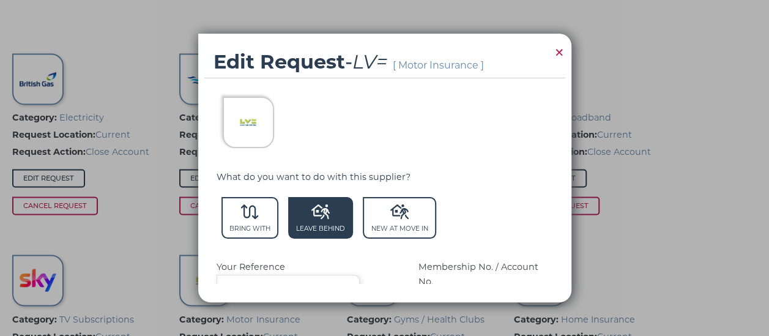
scroll to position [856, 0]
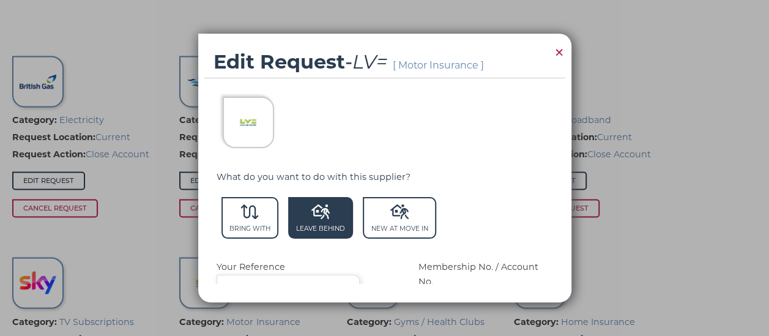
drag, startPoint x: 561, startPoint y: 47, endPoint x: 531, endPoint y: 71, distance: 38.8
click at [561, 48] on span "×" at bounding box center [559, 52] width 11 height 24
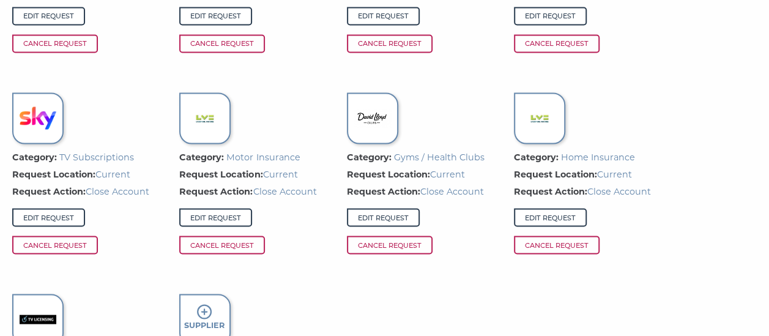
scroll to position [1040, 0]
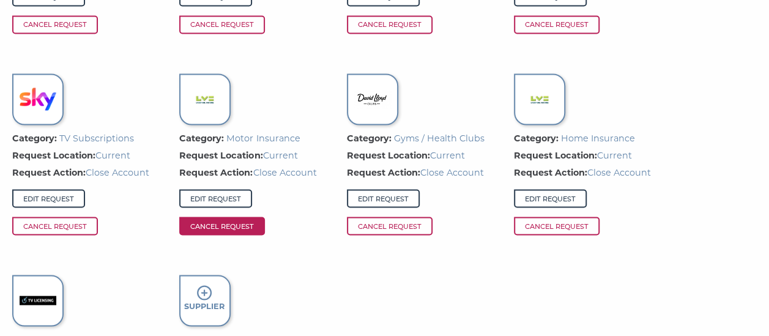
click at [252, 235] on span "Cancel Request" at bounding box center [222, 226] width 86 height 18
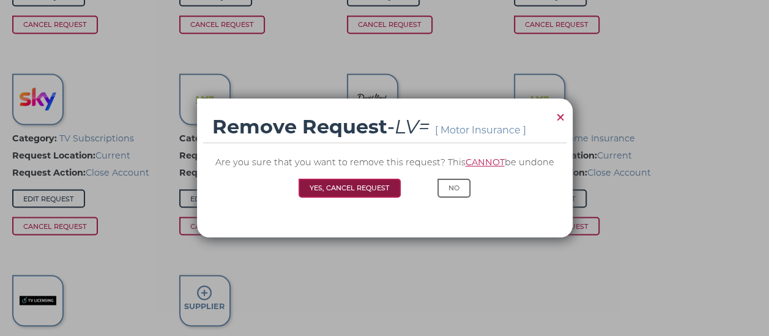
click at [331, 190] on button "Yes, Cancel Request" at bounding box center [349, 188] width 102 height 18
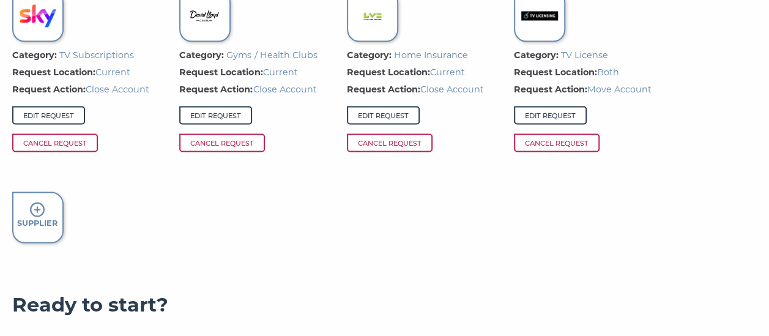
scroll to position [1184, 0]
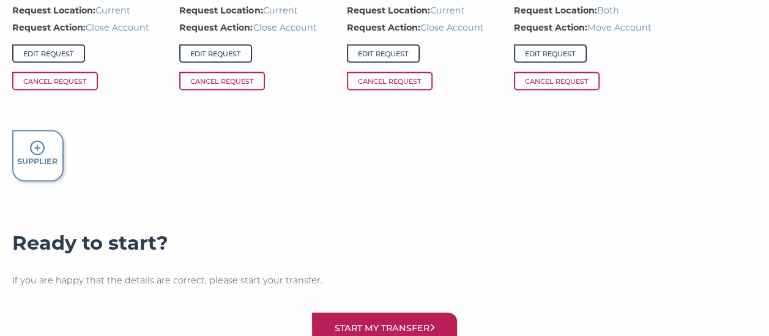
click at [42, 155] on icon at bounding box center [37, 148] width 15 height 15
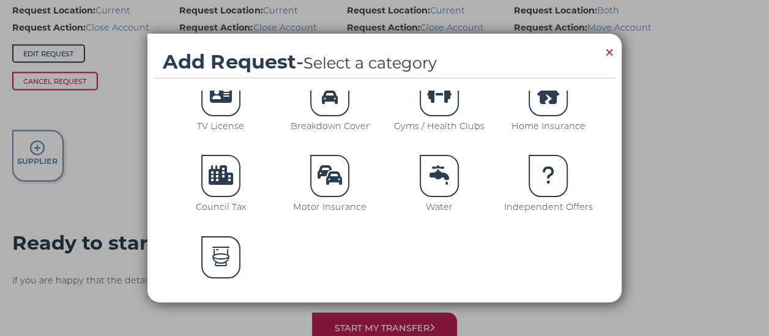
scroll to position [122, 0]
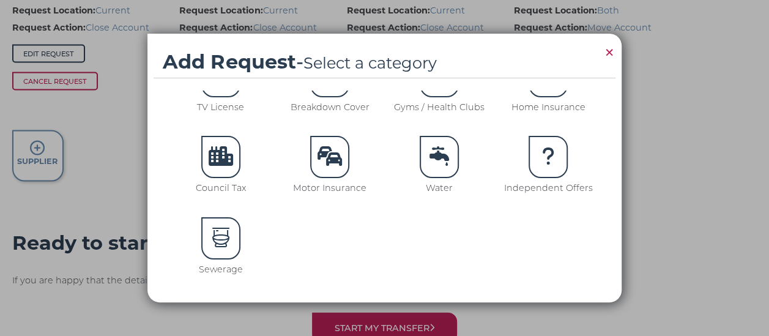
click at [317, 154] on icon at bounding box center [329, 156] width 24 height 20
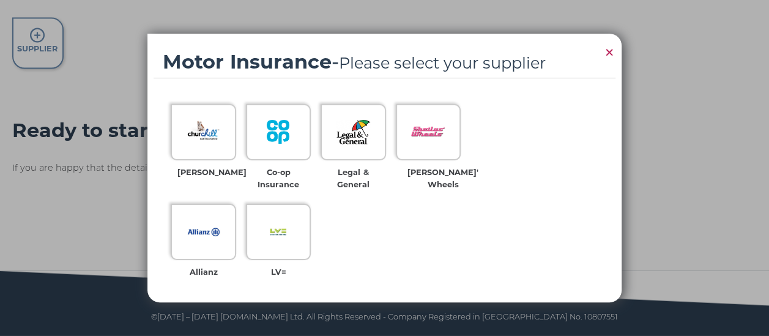
scroll to position [367, 0]
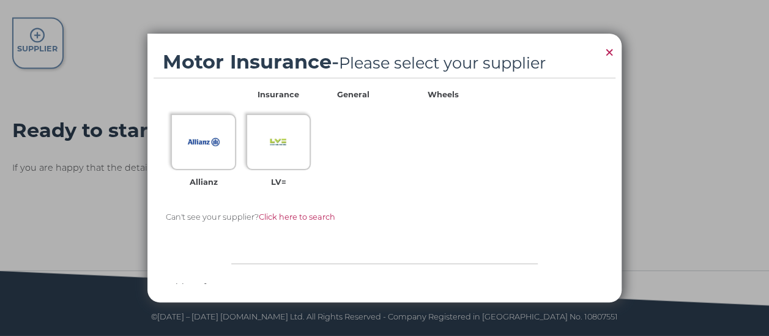
click at [306, 221] on span "Click here to search" at bounding box center [296, 216] width 76 height 9
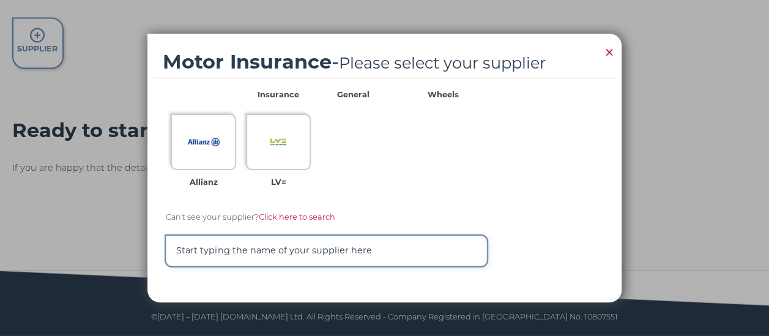
click at [326, 253] on input "text" at bounding box center [326, 250] width 321 height 30
click at [326, 253] on input "Platinum assis" at bounding box center [326, 250] width 321 height 30
click at [283, 250] on input "Platinum assist" at bounding box center [326, 250] width 321 height 30
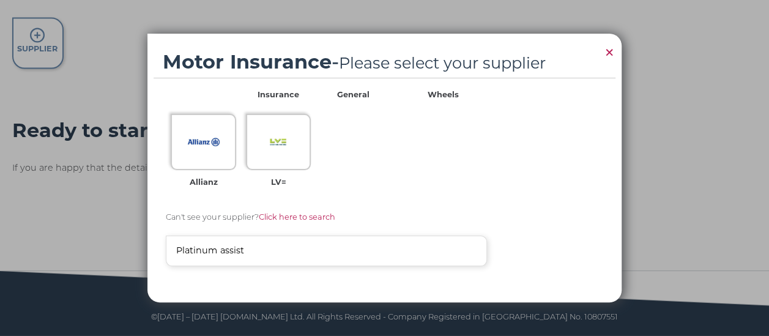
type input "Platinum assist"
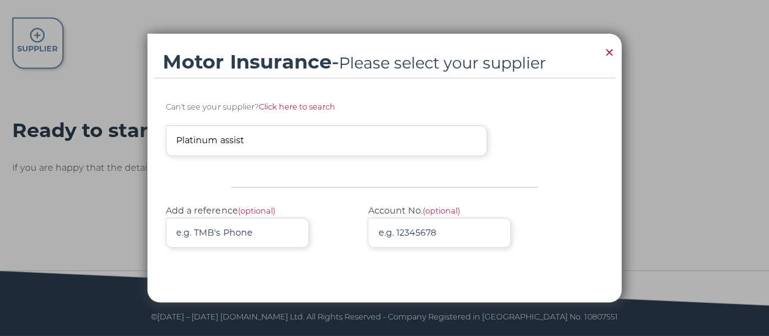
scroll to position [489, 0]
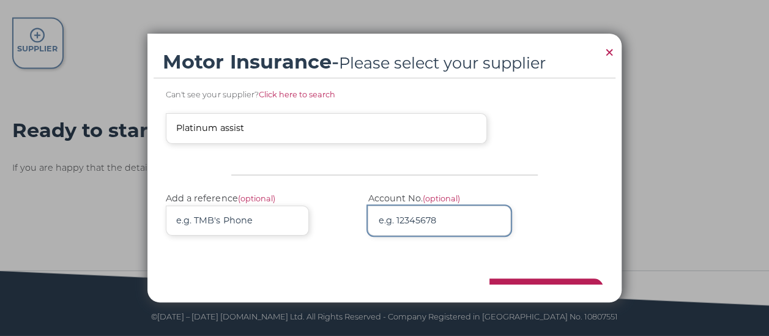
paste input "4681800M013285"
type input "4681800M013285"
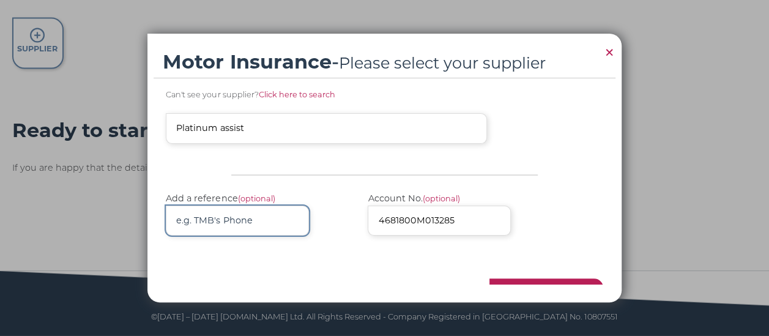
click at [267, 221] on input "Add a reference (optional)" at bounding box center [237, 221] width 143 height 30
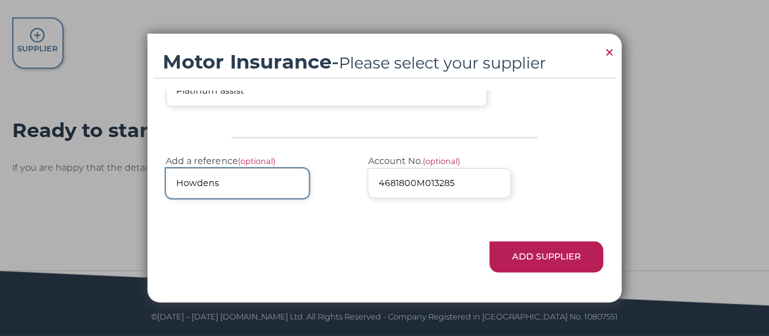
scroll to position [538, 0]
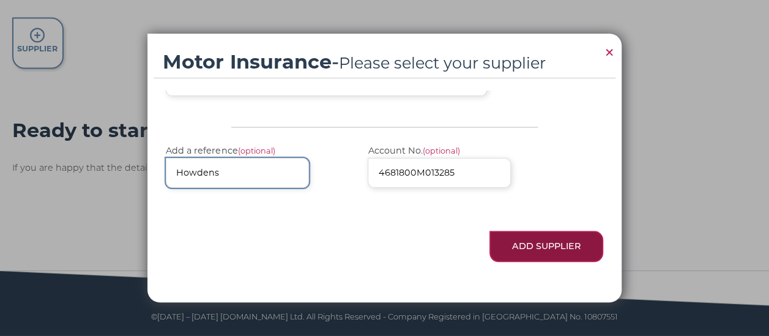
type input "Howdens"
click at [535, 249] on button "Add Supplier" at bounding box center [546, 246] width 114 height 31
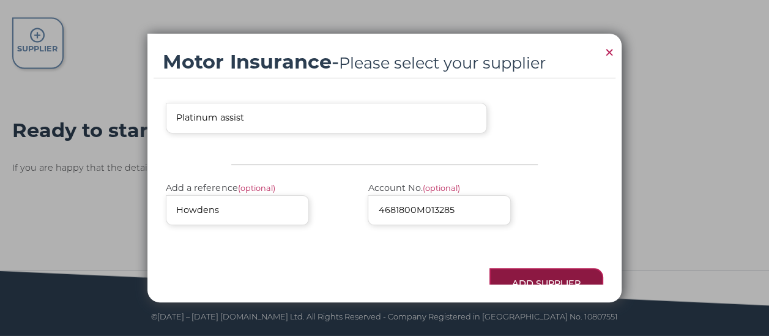
scroll to position [540, 0]
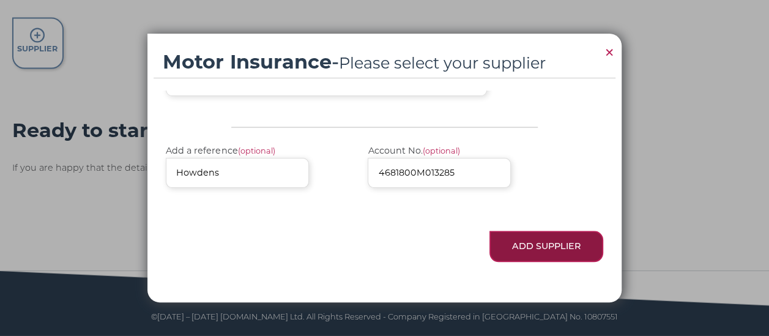
click at [530, 247] on button "Add Supplier" at bounding box center [546, 246] width 114 height 31
click at [554, 242] on button "Add Supplier" at bounding box center [546, 246] width 114 height 31
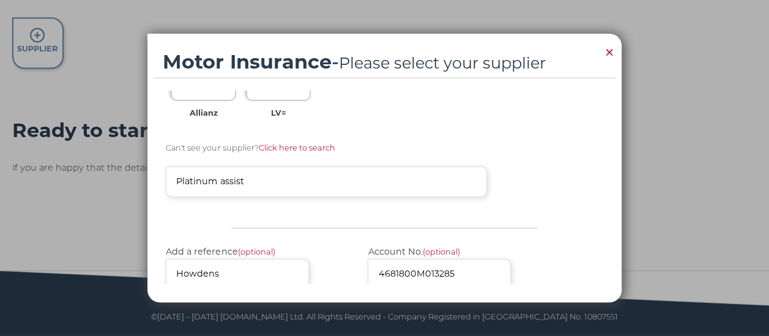
scroll to position [418, 0]
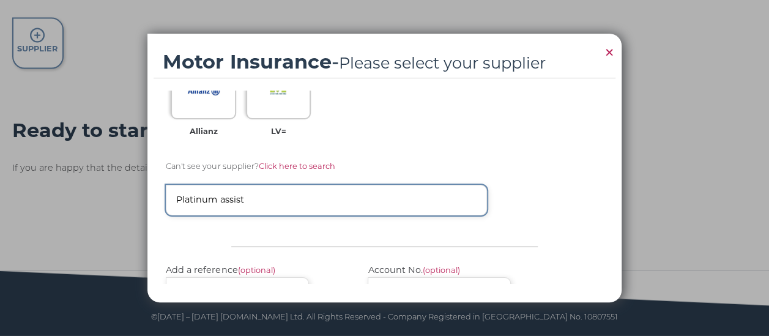
click at [333, 207] on input "Platinum assist" at bounding box center [326, 200] width 321 height 30
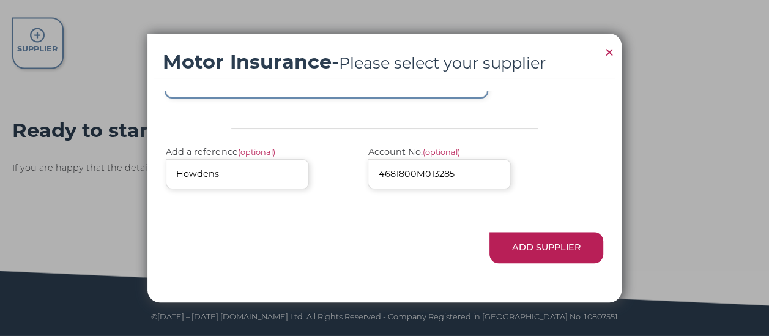
scroll to position [540, 0]
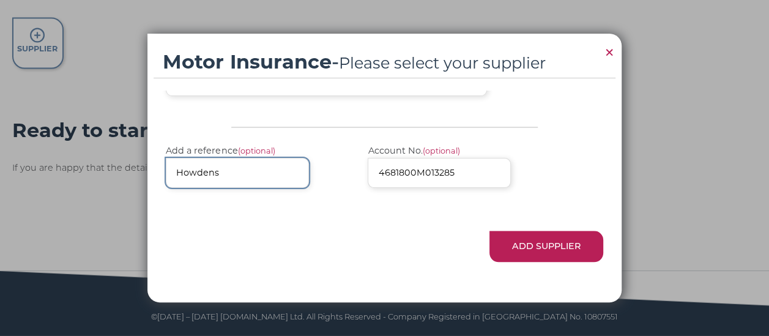
click at [291, 177] on input "Howdens" at bounding box center [237, 173] width 143 height 30
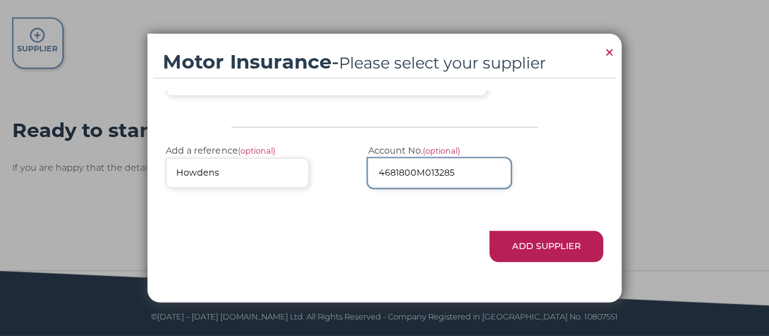
click at [476, 180] on input "4681800M013285" at bounding box center [439, 173] width 143 height 30
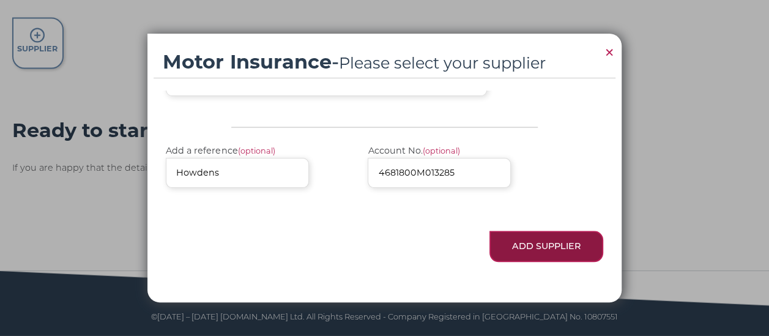
click at [511, 245] on button "Add Supplier" at bounding box center [546, 246] width 114 height 31
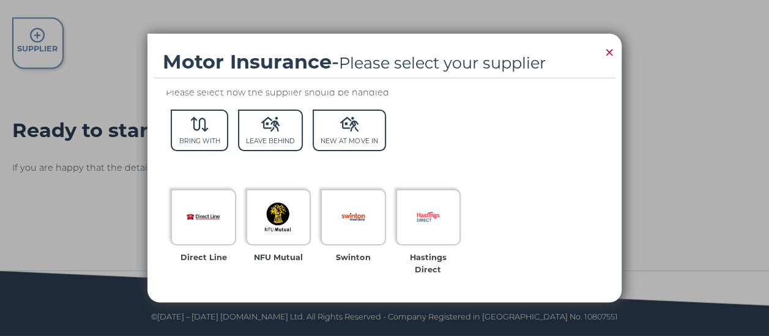
scroll to position [0, 0]
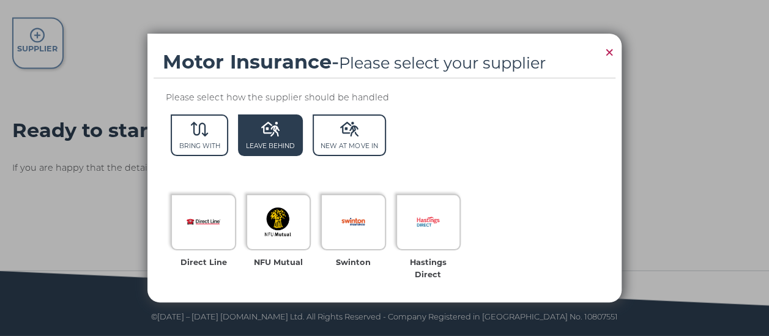
click at [273, 129] on icon at bounding box center [270, 129] width 18 height 15
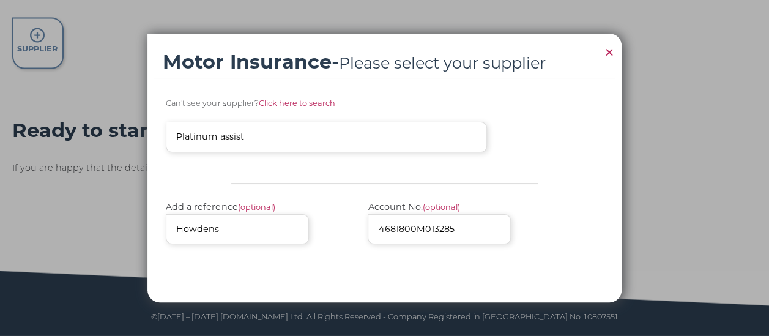
scroll to position [540, 0]
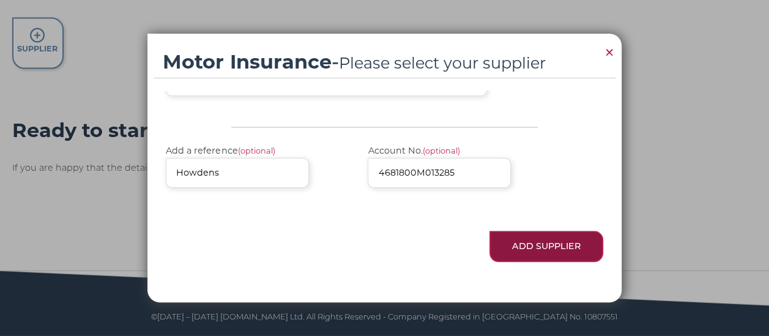
click at [526, 245] on button "Add Supplier" at bounding box center [546, 246] width 114 height 31
click at [520, 239] on button "Add Supplier" at bounding box center [546, 246] width 114 height 31
click at [621, 193] on div "Motor Insurance - Please select your supplier × Please select how the supplier …" at bounding box center [384, 168] width 769 height 336
click at [653, 183] on div "Motor Insurance - Please select your supplier × Please select how the supplier …" at bounding box center [384, 168] width 769 height 336
click at [643, 88] on div "Motor Insurance - Please select your supplier × Please select how the supplier …" at bounding box center [384, 168] width 769 height 336
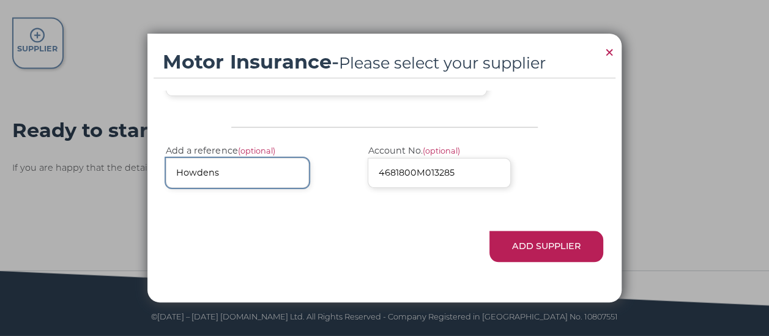
click at [242, 184] on input "Howdens" at bounding box center [237, 173] width 143 height 30
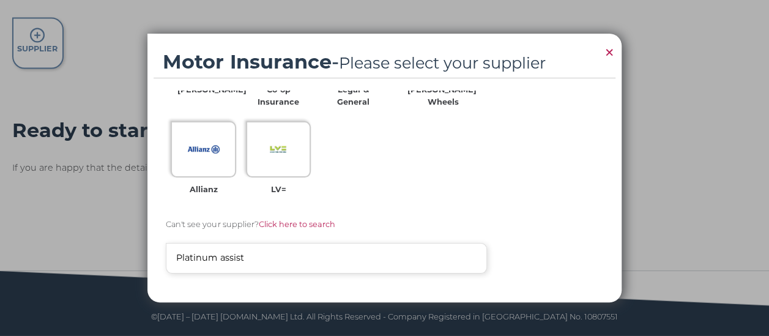
scroll to position [418, 0]
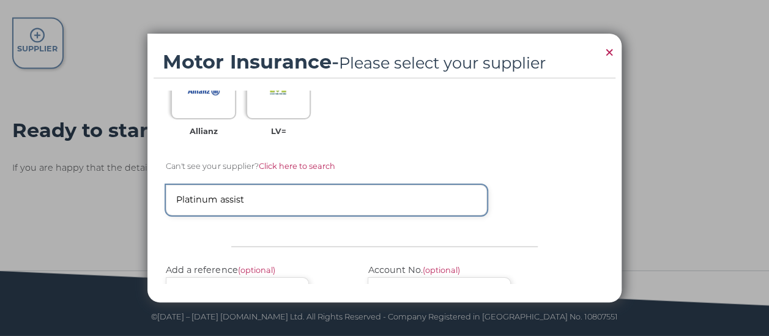
click at [301, 207] on input "Platinum assist" at bounding box center [326, 200] width 321 height 30
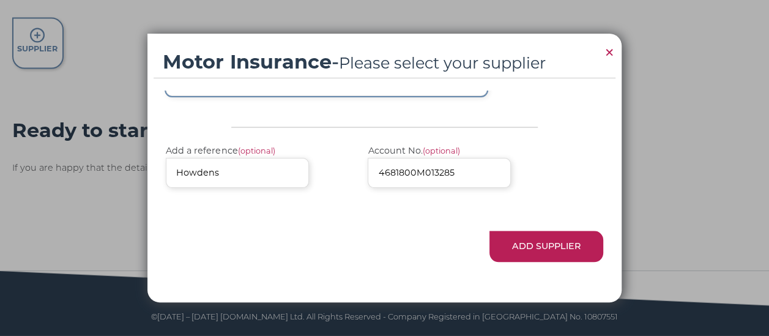
scroll to position [357, 0]
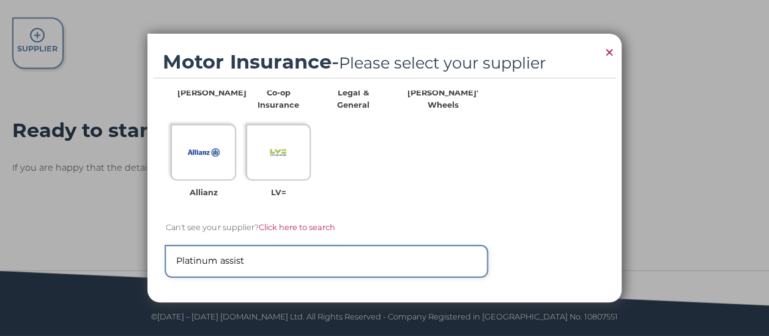
click at [273, 258] on input "Platinum assist" at bounding box center [326, 261] width 321 height 30
type input "P"
click at [229, 262] on input "Hodw" at bounding box center [326, 261] width 321 height 30
click at [206, 272] on input "Ho" at bounding box center [326, 260] width 321 height 29
click at [198, 261] on input "How" at bounding box center [326, 261] width 321 height 30
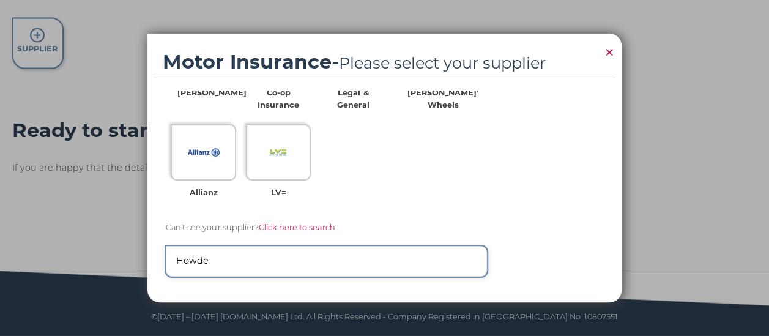
click at [208, 264] on input "Howde" at bounding box center [326, 261] width 321 height 30
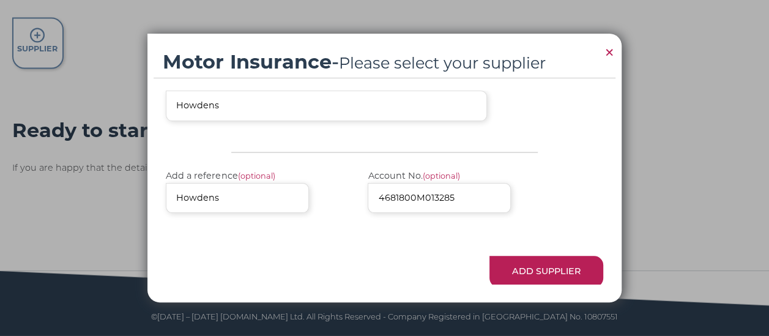
scroll to position [540, 0]
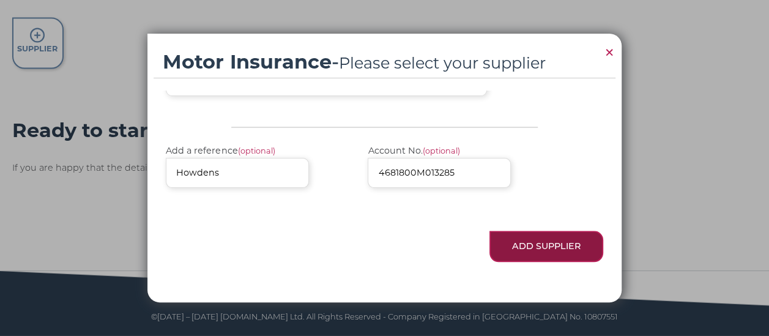
click at [535, 247] on button "Add Supplier" at bounding box center [546, 246] width 114 height 31
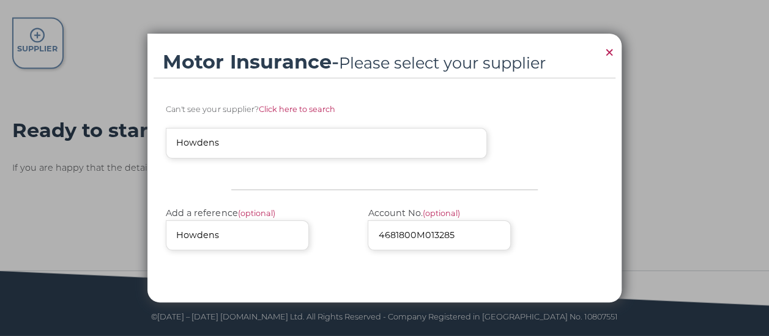
scroll to position [479, 0]
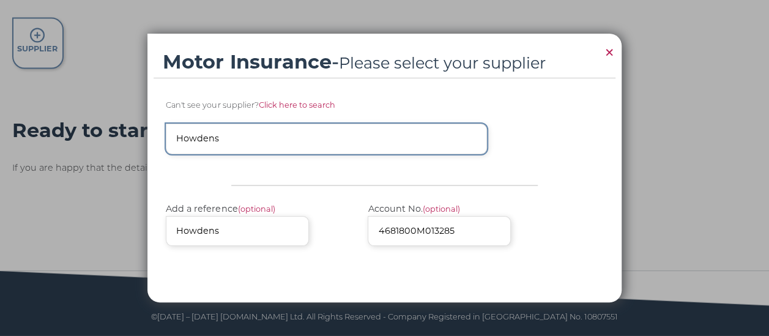
click at [234, 143] on input "Howdens" at bounding box center [326, 139] width 321 height 30
type input "H"
click at [234, 138] on input "Platinum" at bounding box center [326, 139] width 321 height 30
click at [227, 146] on input "Platinum" at bounding box center [326, 139] width 321 height 30
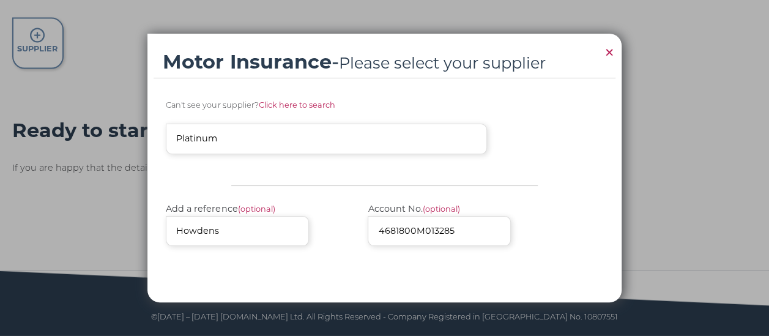
type input "Platinum"
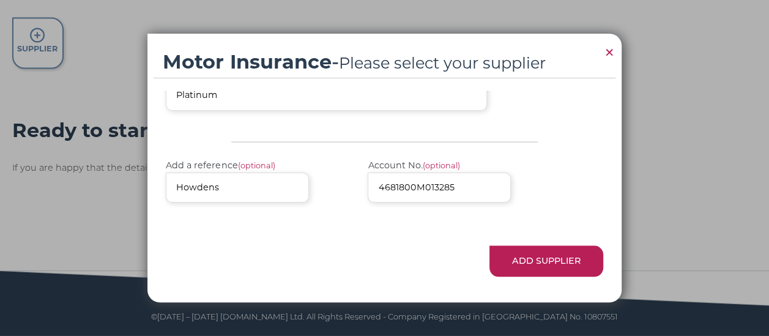
scroll to position [540, 0]
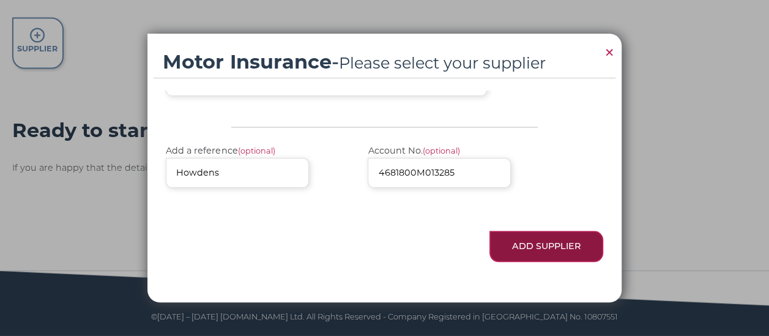
click at [532, 246] on button "Add Supplier" at bounding box center [546, 246] width 114 height 31
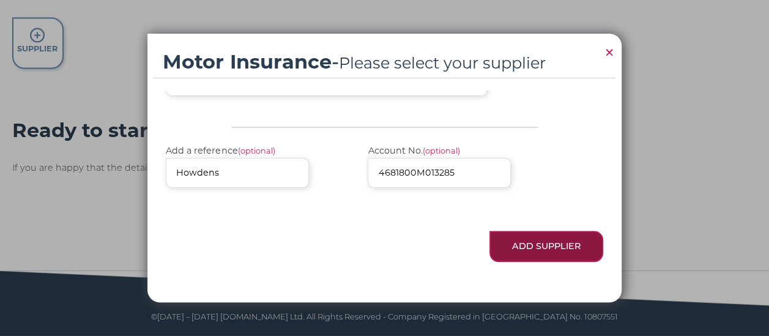
click at [532, 246] on button "Add Supplier" at bounding box center [546, 246] width 114 height 31
click at [532, 247] on button "Add Supplier" at bounding box center [546, 246] width 114 height 31
click at [612, 53] on span "×" at bounding box center [609, 52] width 11 height 24
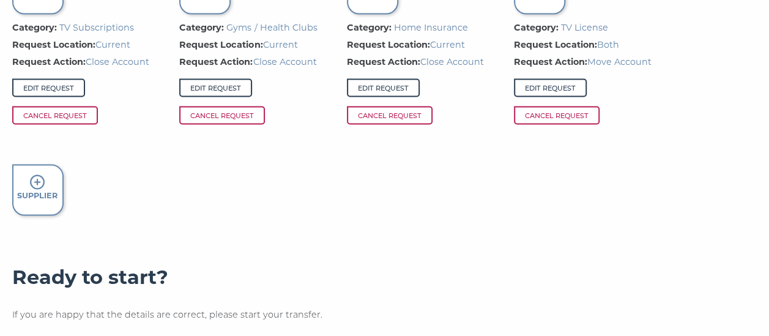
scroll to position [1123, 0]
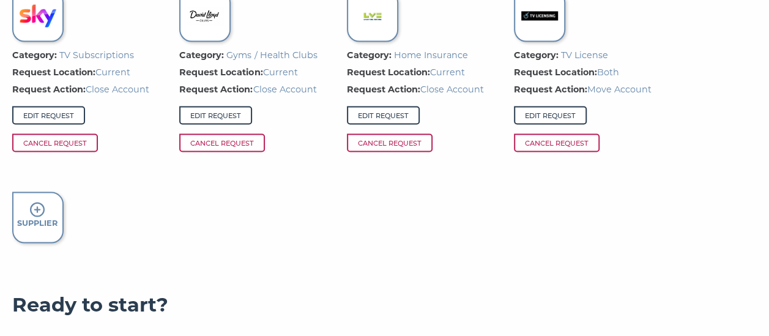
click at [33, 217] on icon at bounding box center [37, 209] width 15 height 15
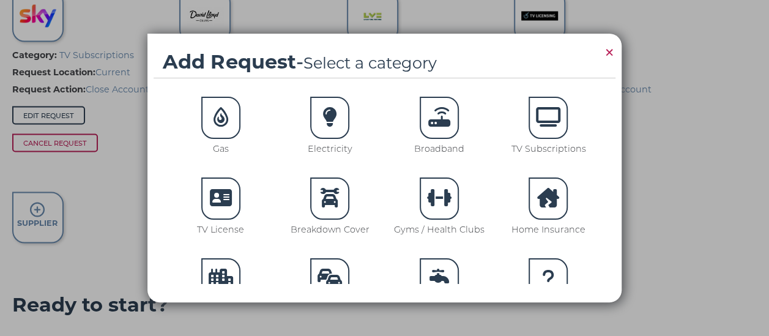
scroll to position [61, 0]
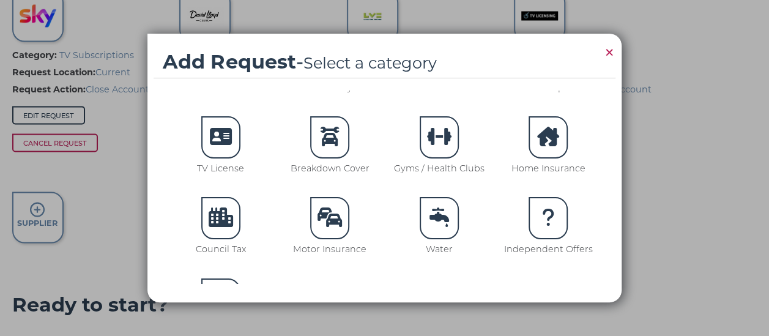
click at [331, 221] on icon at bounding box center [329, 217] width 24 height 20
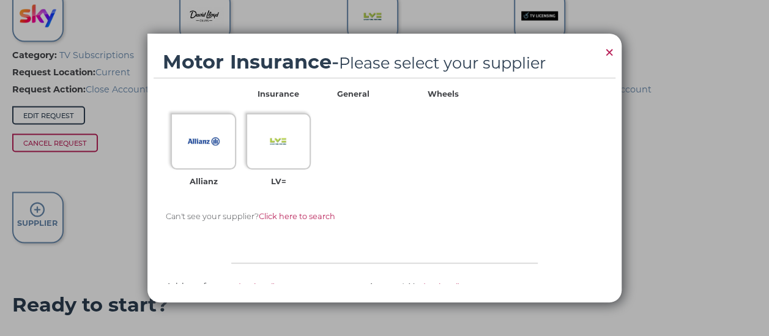
scroll to position [428, 0]
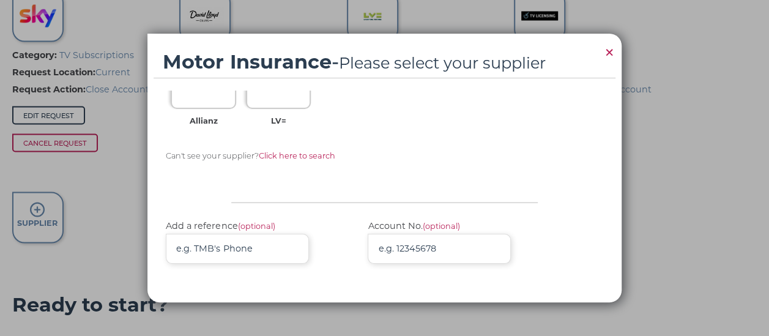
click at [296, 159] on span "Click here to search" at bounding box center [296, 155] width 76 height 9
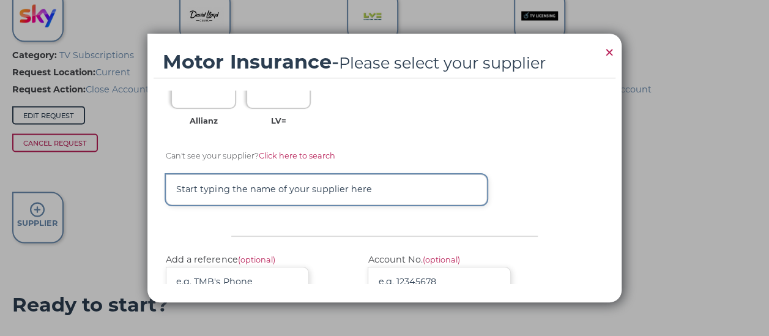
drag, startPoint x: 285, startPoint y: 183, endPoint x: 283, endPoint y: 189, distance: 6.6
click at [284, 185] on input "text" at bounding box center [326, 189] width 321 height 30
type input "Platinum"
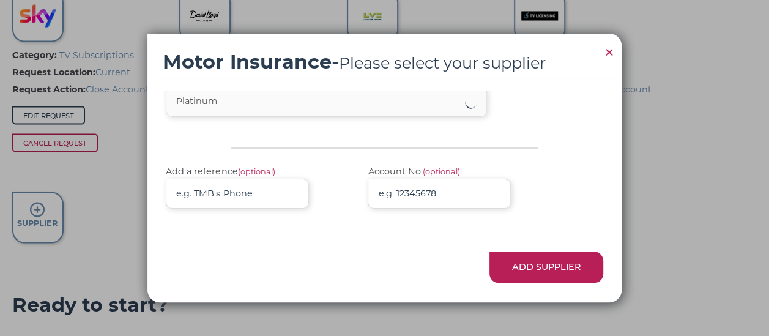
scroll to position [540, 0]
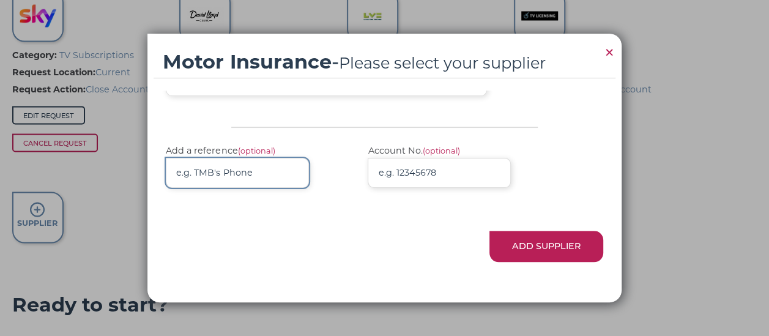
click at [282, 174] on input "Add a reference (optional)" at bounding box center [237, 173] width 143 height 30
type input "Howdens"
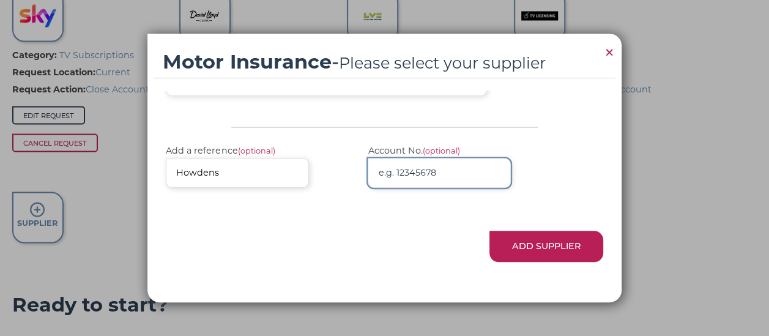
click at [427, 174] on input "Account No. (optional)" at bounding box center [439, 173] width 143 height 30
type input "4681800M013285"
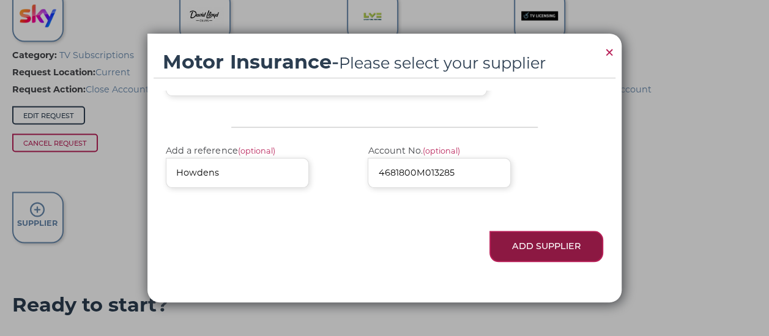
click at [509, 251] on button "Add Supplier" at bounding box center [546, 246] width 114 height 31
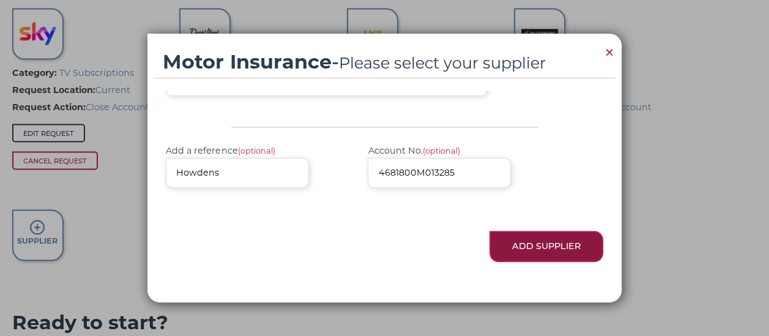
scroll to position [1123, 0]
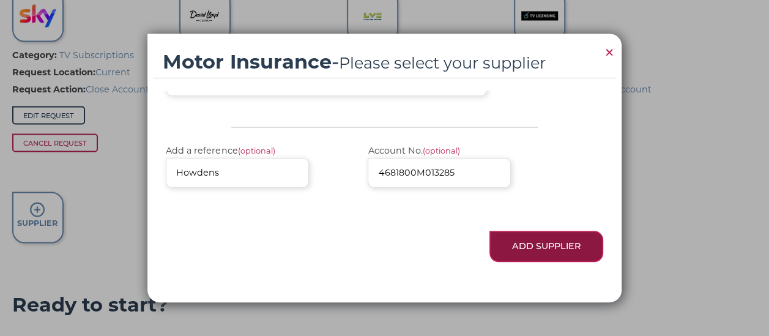
click at [538, 246] on button "Add Supplier" at bounding box center [546, 246] width 114 height 31
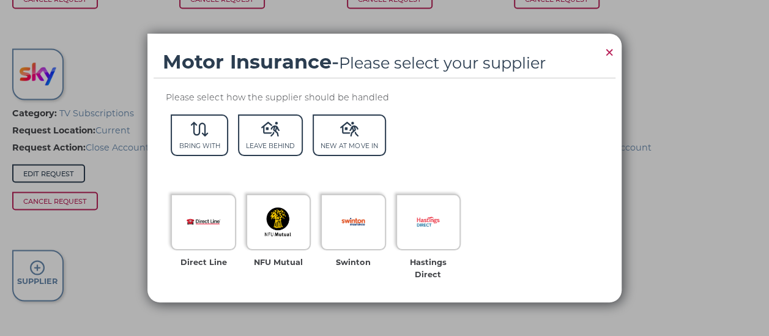
scroll to position [939, 0]
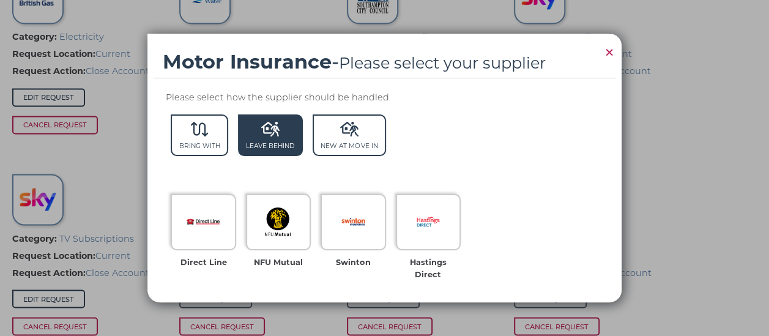
click at [261, 138] on span "Leave Behind" at bounding box center [270, 135] width 65 height 42
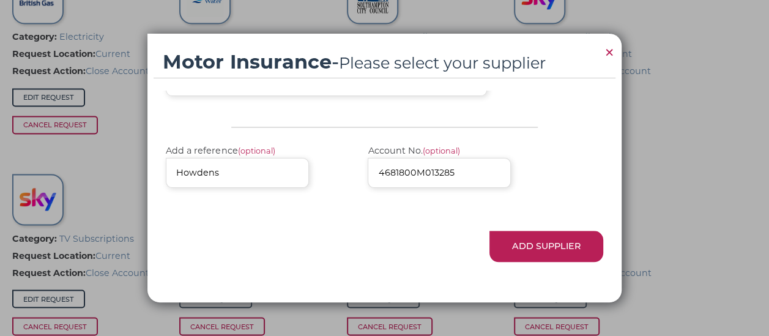
scroll to position [540, 0]
click at [541, 240] on button "Add Supplier" at bounding box center [546, 246] width 114 height 31
drag, startPoint x: 482, startPoint y: 169, endPoint x: 368, endPoint y: 176, distance: 114.6
click at [368, 176] on input "4681800M013285" at bounding box center [439, 173] width 143 height 30
drag, startPoint x: 261, startPoint y: 168, endPoint x: 161, endPoint y: 180, distance: 100.4
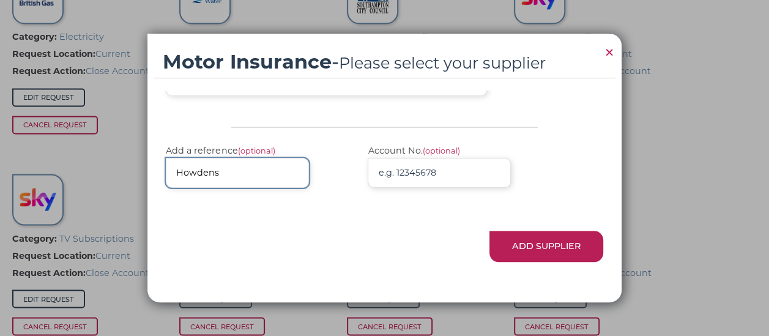
click at [161, 180] on div "Please select how the supplier should be handled Bring With Leave Behind New At…" at bounding box center [384, 187] width 449 height 193
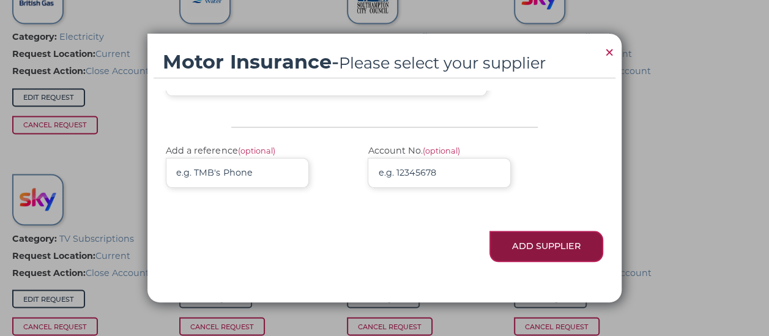
click at [515, 247] on button "Add Supplier" at bounding box center [546, 246] width 114 height 31
click at [563, 253] on button "Add Supplier" at bounding box center [546, 246] width 114 height 31
click at [608, 49] on span "×" at bounding box center [609, 52] width 11 height 24
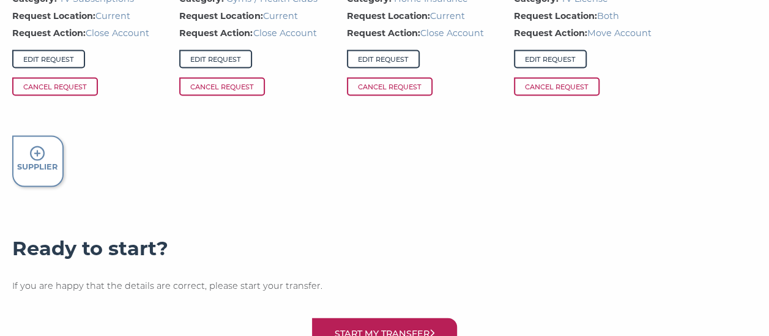
scroll to position [1306, 0]
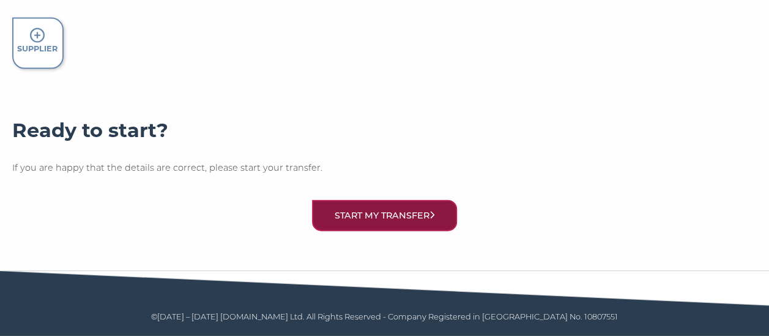
click at [422, 210] on button "Start my transfer" at bounding box center [385, 215] width 146 height 31
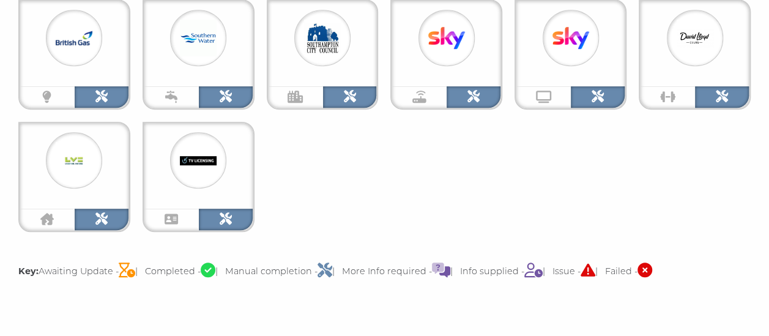
scroll to position [367, 0]
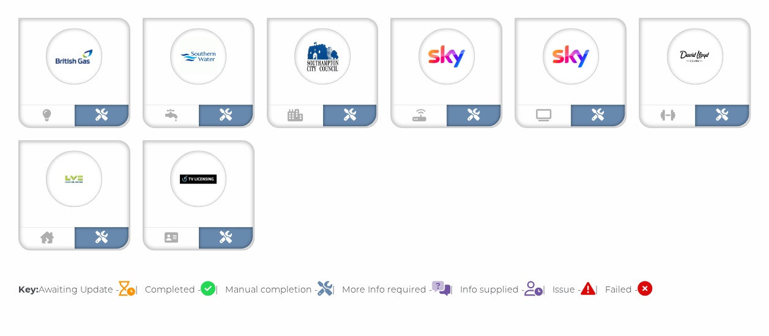
click at [100, 112] on icon at bounding box center [101, 114] width 12 height 12
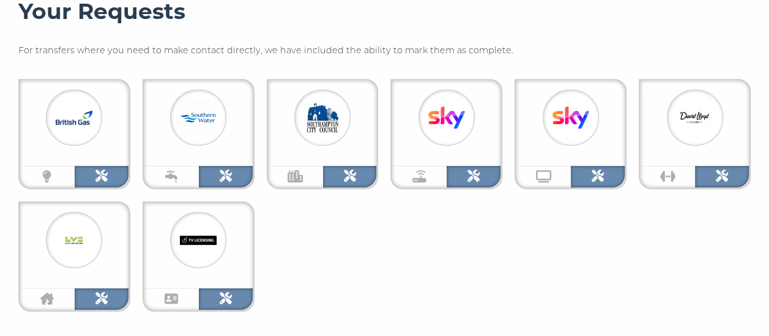
scroll to position [245, 0]
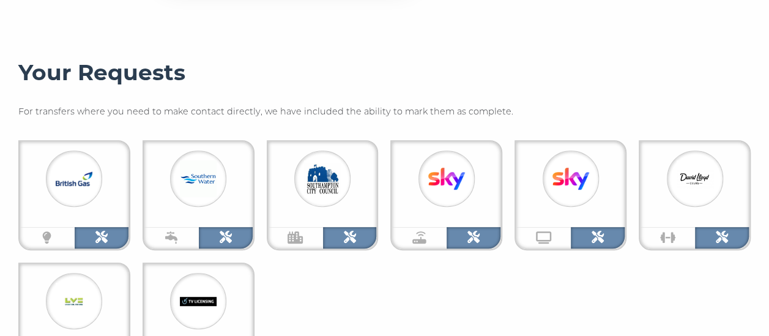
click at [104, 237] on icon at bounding box center [101, 237] width 12 height 12
drag, startPoint x: 104, startPoint y: 237, endPoint x: 272, endPoint y: 75, distance: 233.6
click at [272, 75] on h3 "Your Requests" at bounding box center [384, 72] width 732 height 27
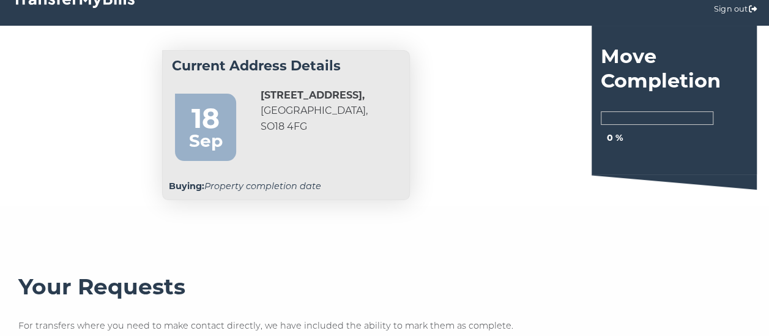
scroll to position [0, 0]
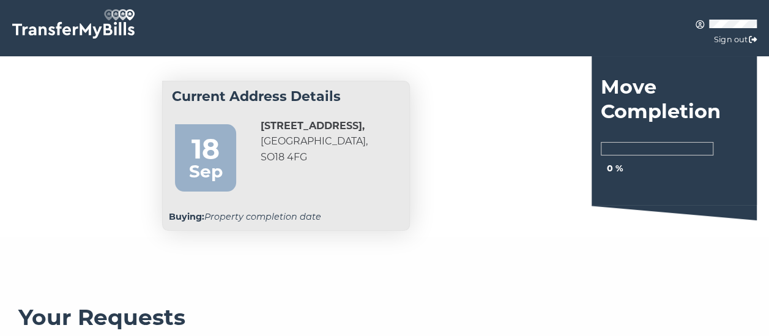
click at [741, 39] on link "Sign out" at bounding box center [730, 39] width 33 height 9
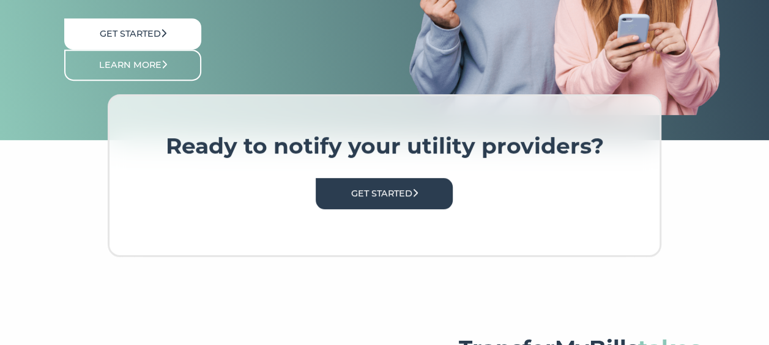
scroll to position [306, 0]
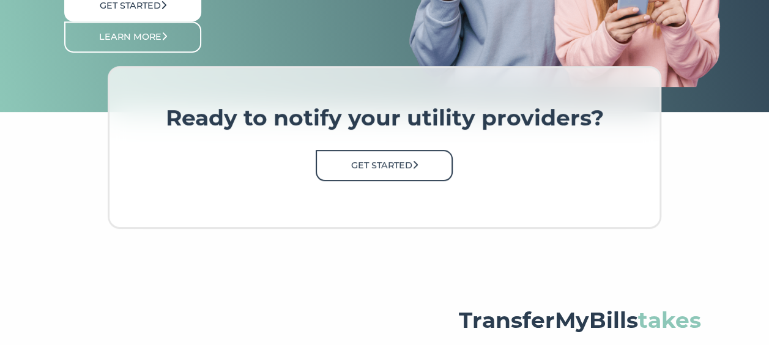
click at [398, 166] on link "Get Started" at bounding box center [384, 165] width 137 height 31
